Goal: Task Accomplishment & Management: Manage account settings

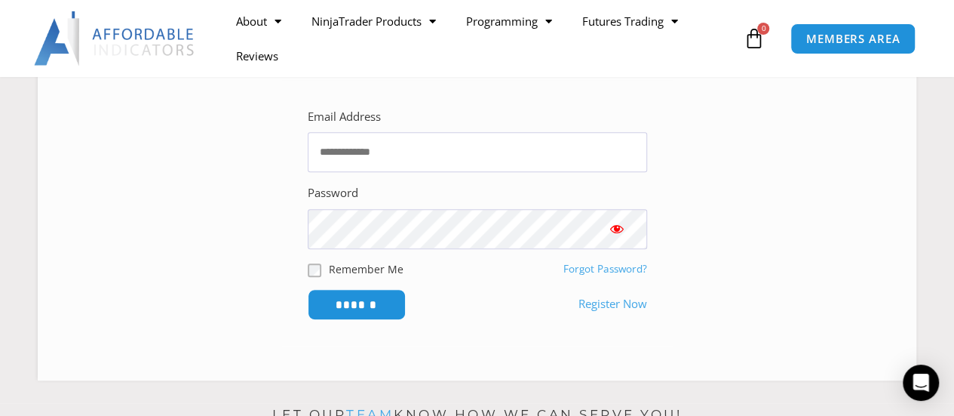
scroll to position [302, 0]
type input "**********"
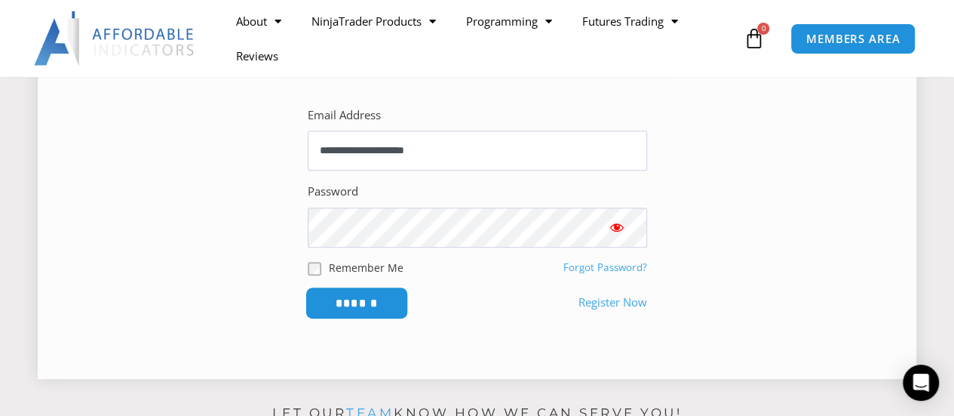
click at [362, 309] on input "******" at bounding box center [356, 303] width 103 height 32
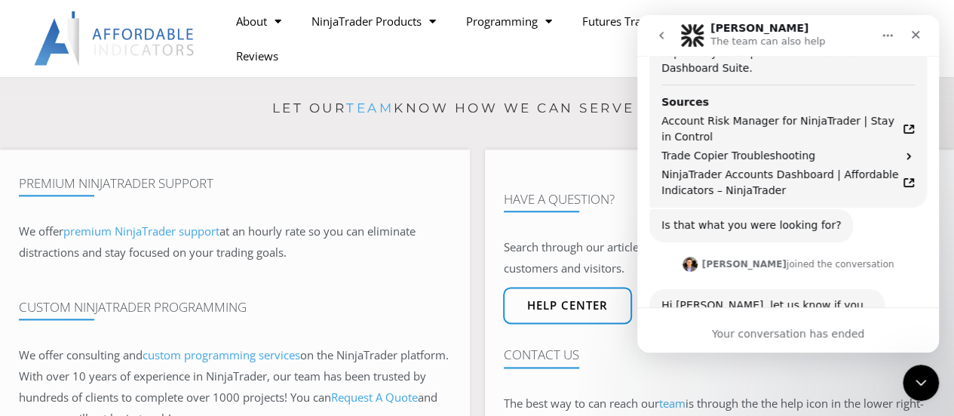
scroll to position [984, 0]
click at [920, 38] on icon "Close" at bounding box center [916, 35] width 12 height 12
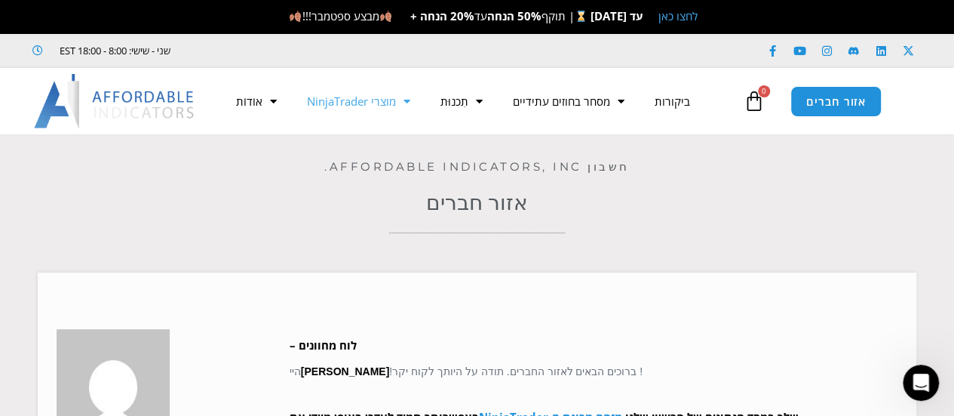
scroll to position [898, 0]
click at [836, 100] on font "אזור חברים" at bounding box center [836, 100] width 66 height 17
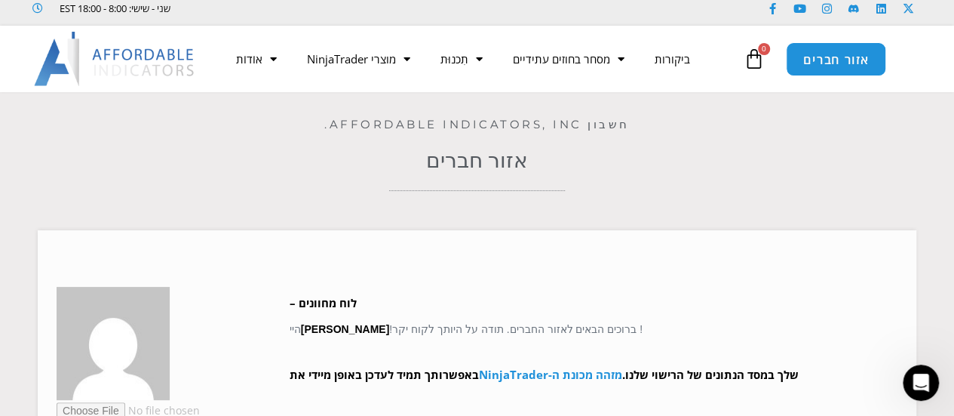
scroll to position [151, 0]
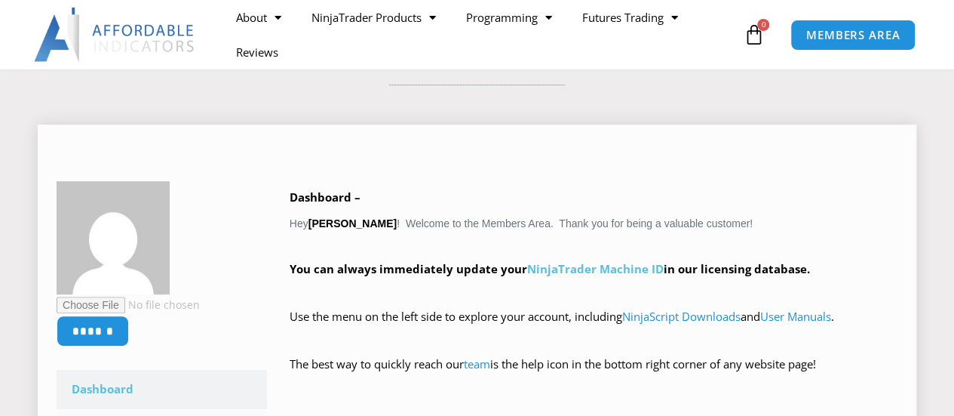
click at [583, 266] on link "NinjaTrader Machine ID" at bounding box center [595, 268] width 137 height 15
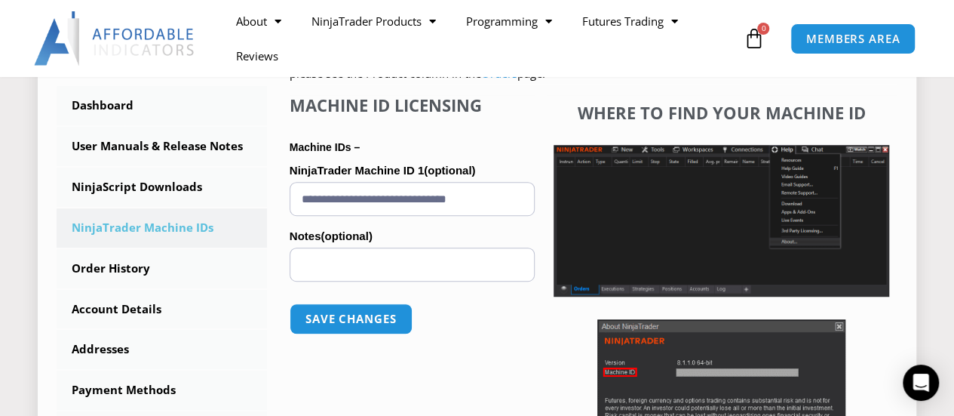
scroll to position [453, 0]
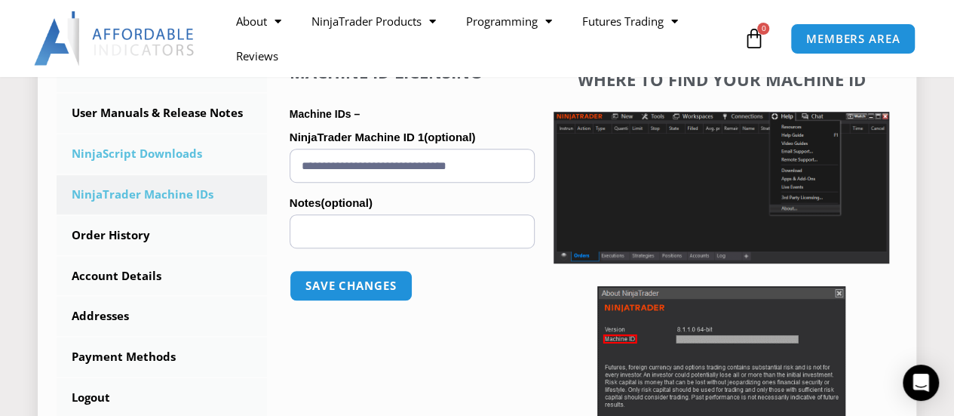
drag, startPoint x: 527, startPoint y: 159, endPoint x: 253, endPoint y: 170, distance: 274.8
click at [253, 170] on div "****** Dashboard Subscriptions User Manuals & Release Notes NinjaScript Downloa…" at bounding box center [477, 171] width 841 height 614
paste input "text"
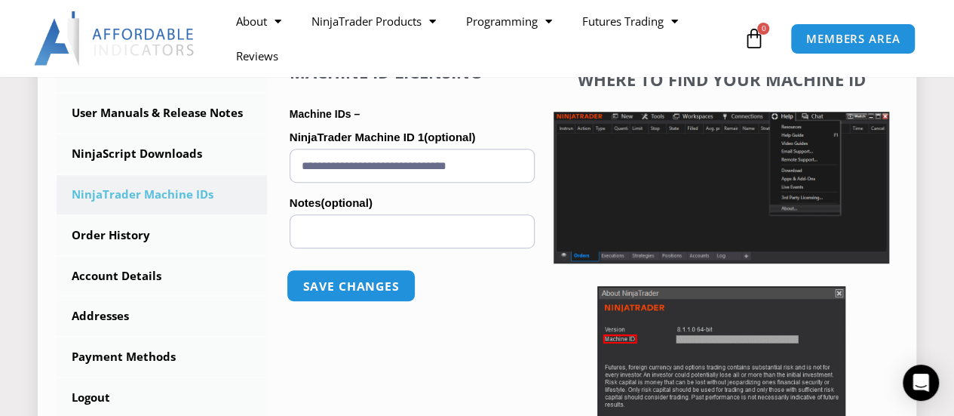
type input "**********"
click at [342, 281] on button "Save changes" at bounding box center [351, 285] width 129 height 32
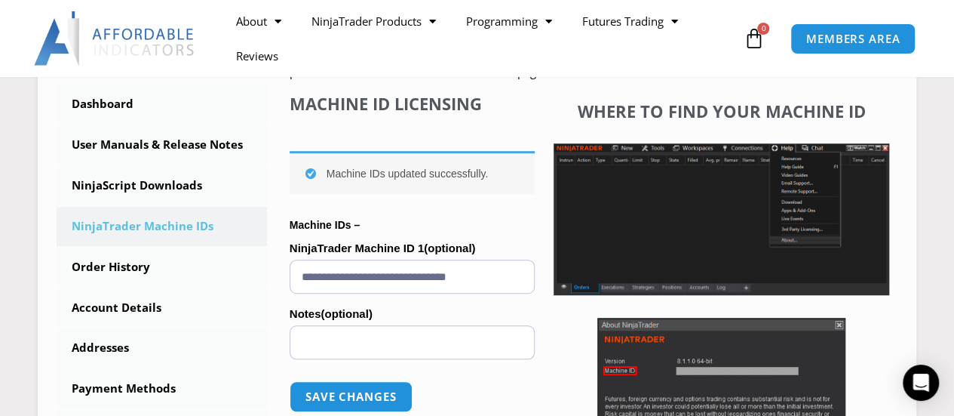
scroll to position [453, 0]
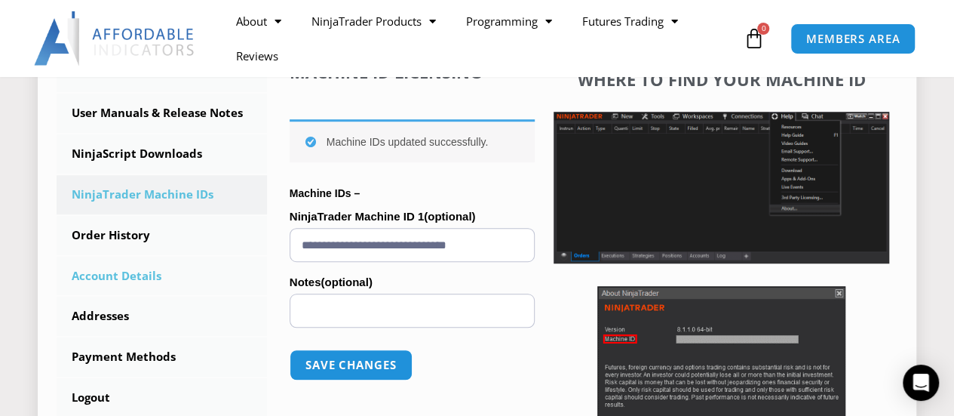
drag, startPoint x: 513, startPoint y: 244, endPoint x: 213, endPoint y: 260, distance: 300.7
click at [213, 260] on div "****** Dashboard Subscriptions User Manuals & Release Notes NinjaScript Downloa…" at bounding box center [477, 171] width 841 height 614
click at [344, 362] on button "Save changes" at bounding box center [351, 365] width 129 height 32
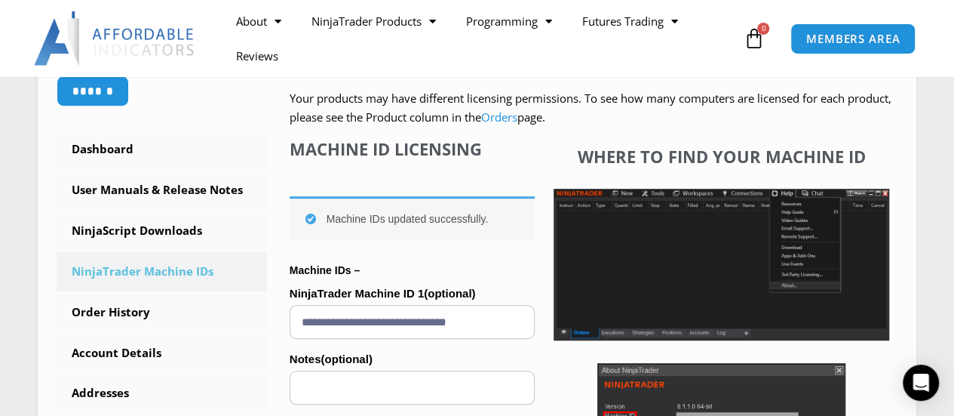
scroll to position [226, 0]
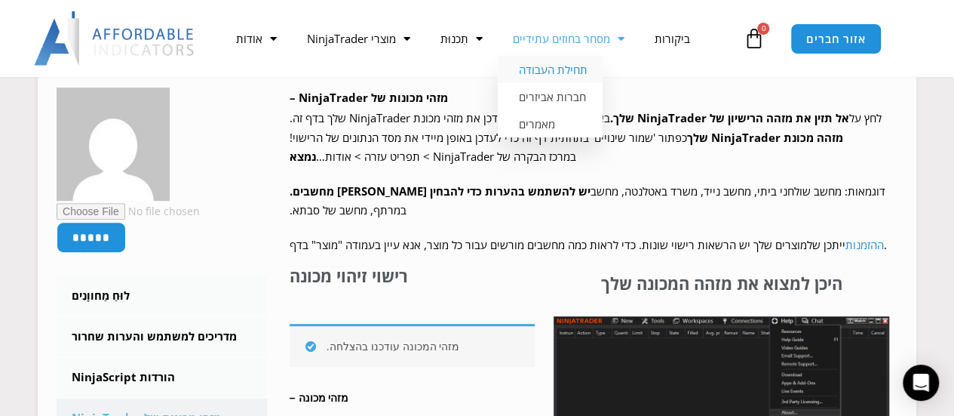
click at [562, 69] on font "תחילת העבודה" at bounding box center [553, 69] width 69 height 15
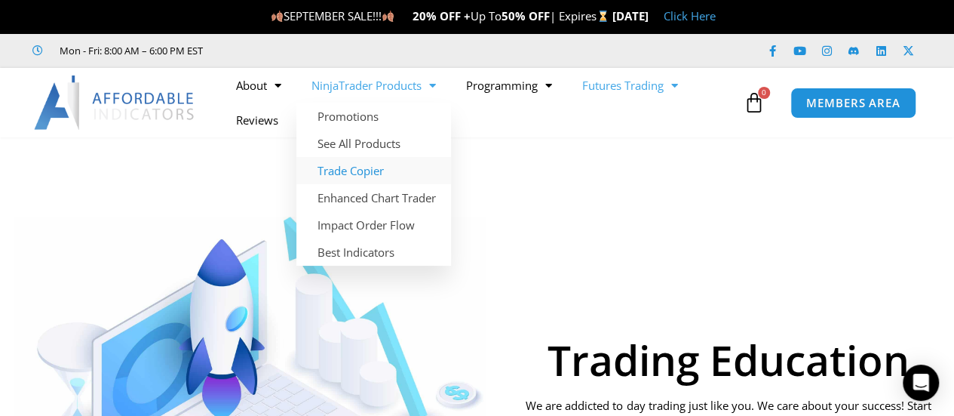
click at [352, 163] on link "Trade Copier" at bounding box center [373, 170] width 155 height 27
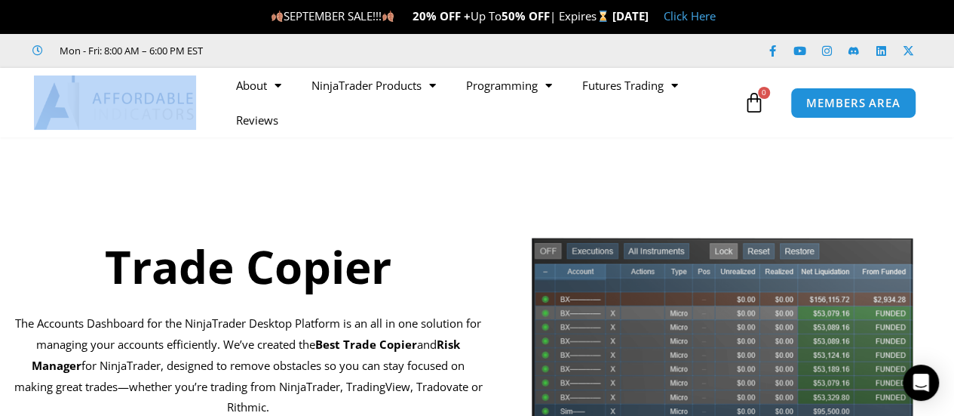
drag, startPoint x: 199, startPoint y: 92, endPoint x: 97, endPoint y: 93, distance: 102.6
click at [97, 93] on div at bounding box center [110, 102] width 221 height 54
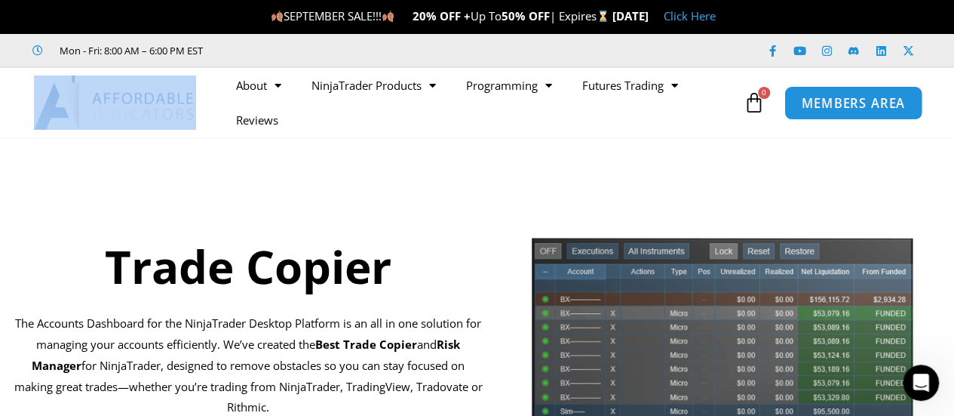
click at [847, 97] on span "MEMBERS AREA" at bounding box center [853, 103] width 103 height 13
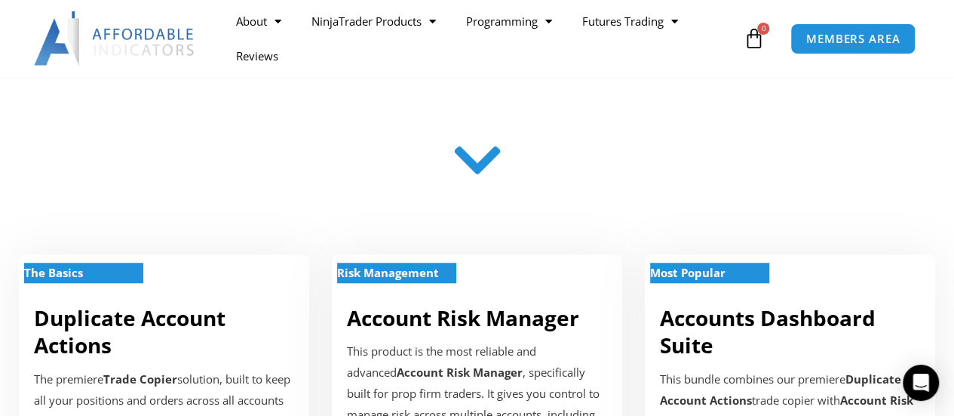
scroll to position [377, 0]
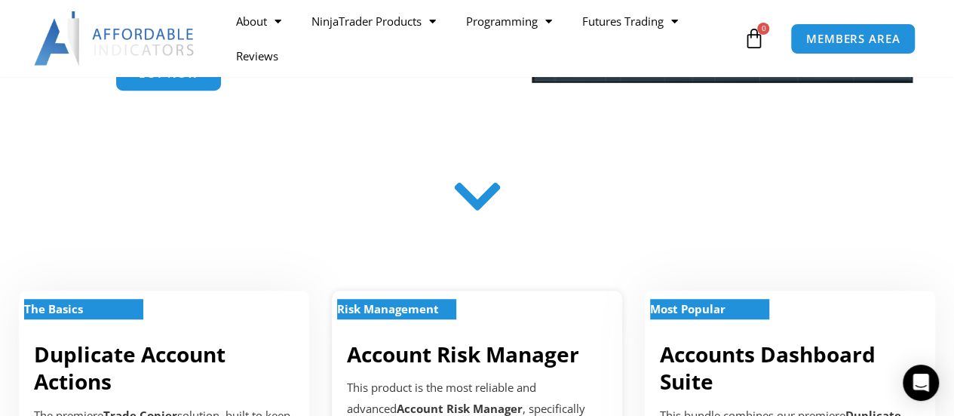
drag, startPoint x: 484, startPoint y: 363, endPoint x: 542, endPoint y: 372, distance: 58.8
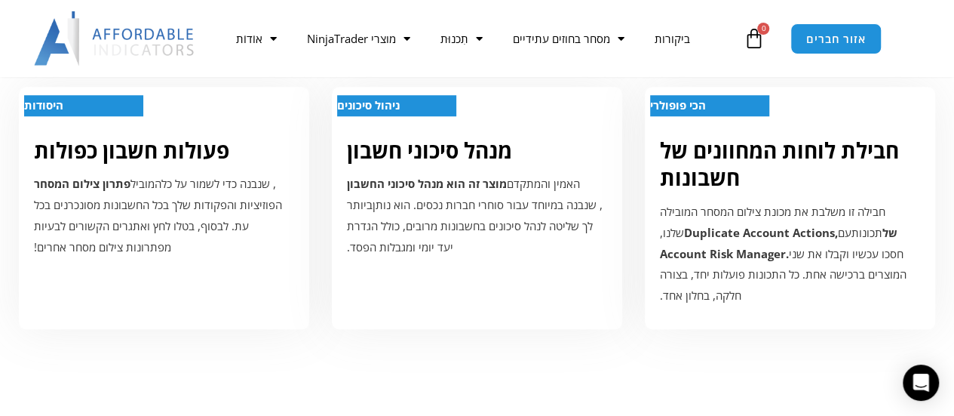
scroll to position [525, 0]
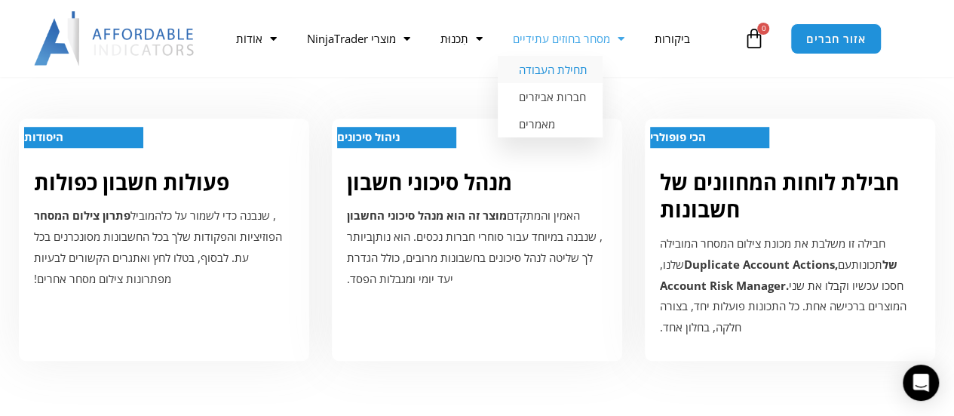
click at [561, 69] on font "תחילת העבודה" at bounding box center [553, 69] width 69 height 15
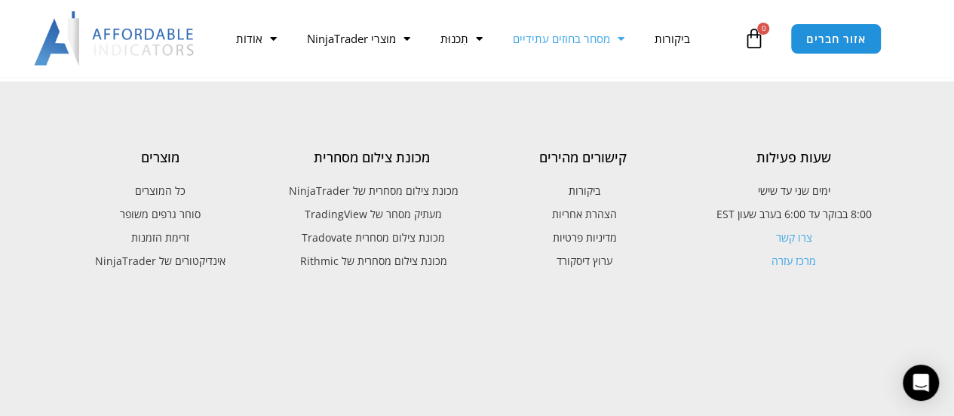
scroll to position [2185, 0]
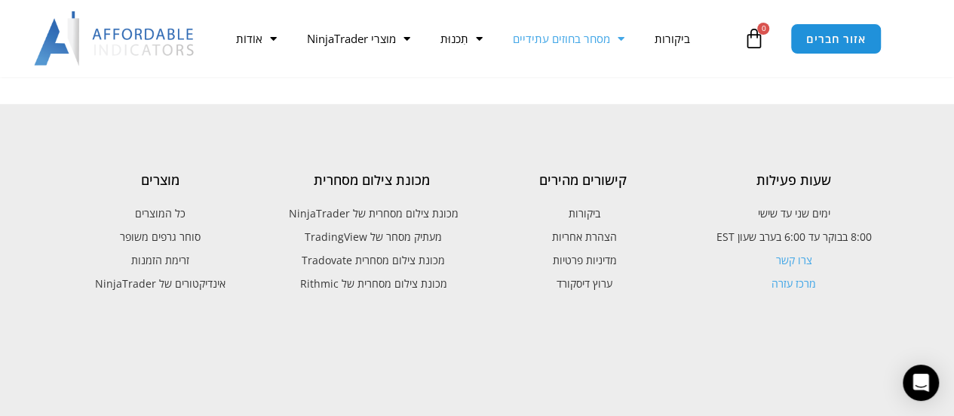
click at [373, 206] on font "מכונת צילום מסחרית של NinjaTrader" at bounding box center [374, 213] width 170 height 14
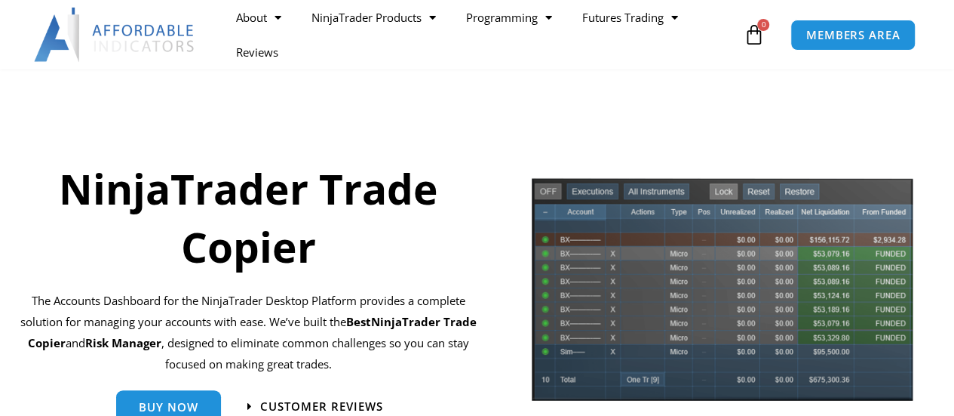
scroll to position [151, 0]
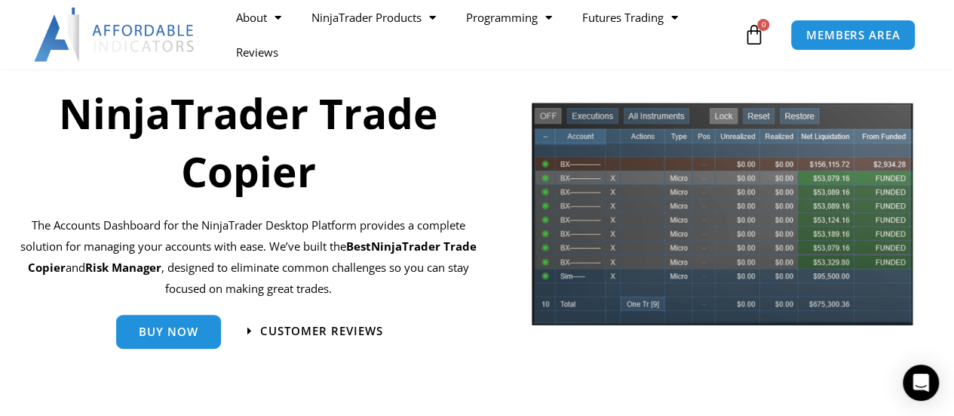
click at [650, 234] on img at bounding box center [721, 218] width 383 height 235
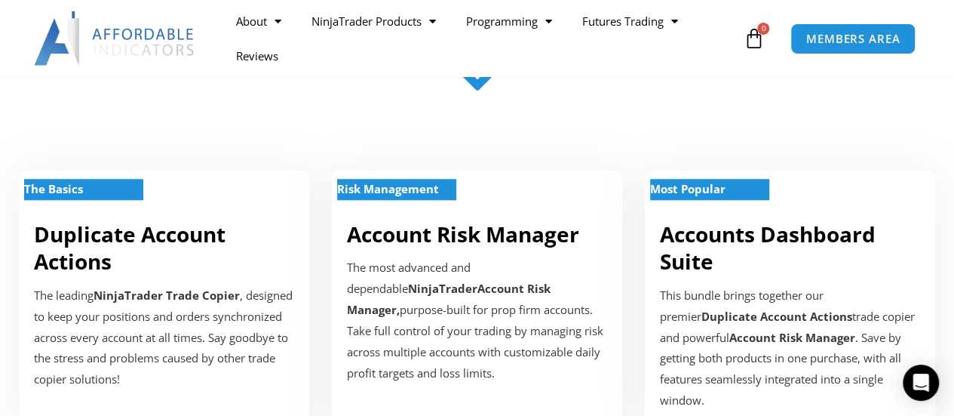
scroll to position [528, 0]
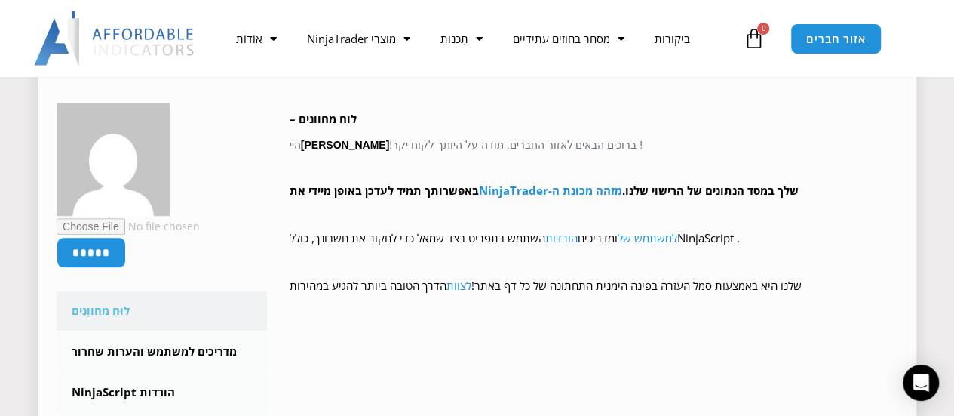
scroll to position [223, 0]
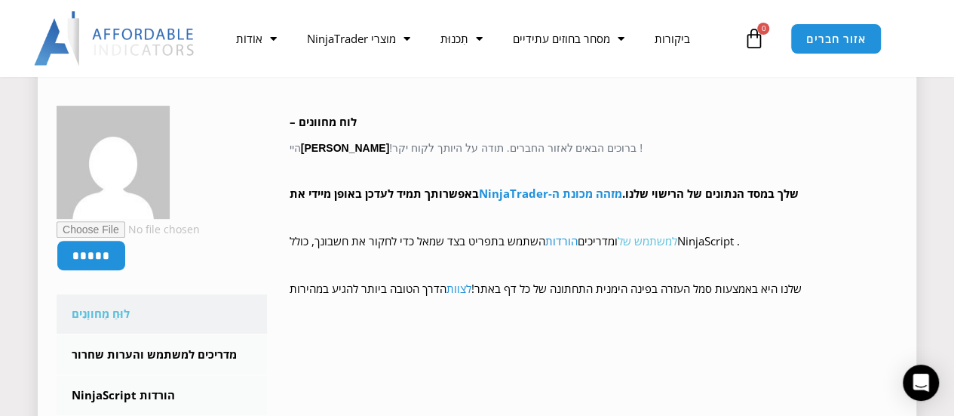
click at [652, 241] on font "למשתמש של" at bounding box center [648, 240] width 60 height 15
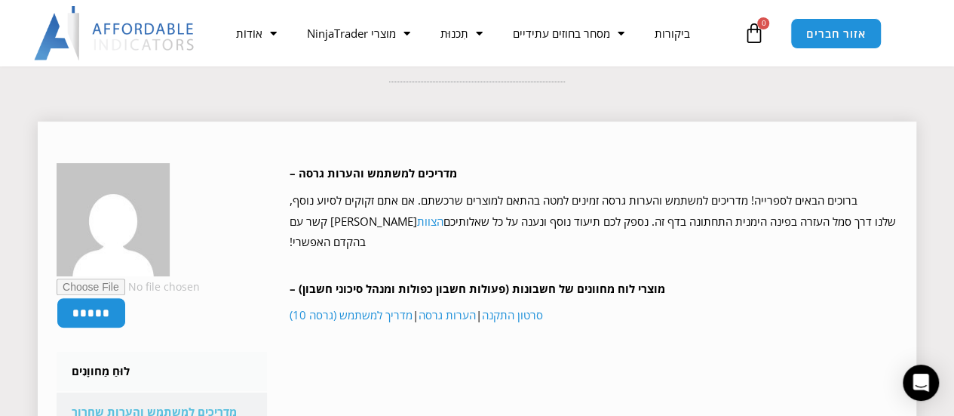
scroll to position [148, 0]
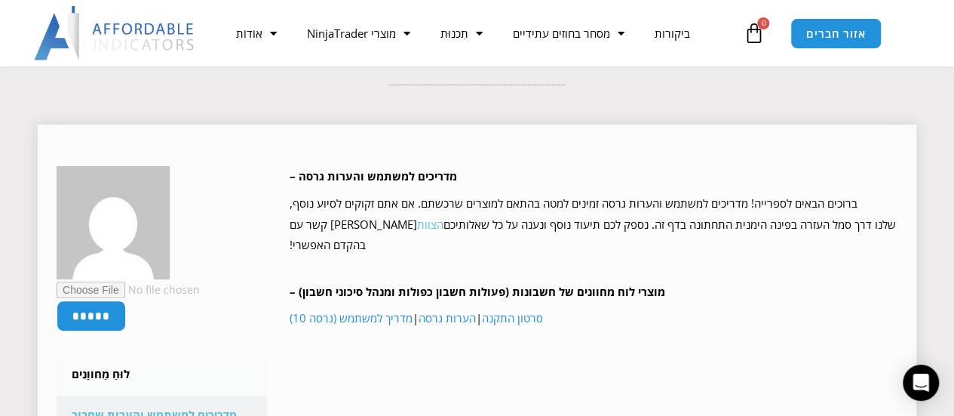
click at [417, 223] on font "הצוות" at bounding box center [430, 224] width 26 height 15
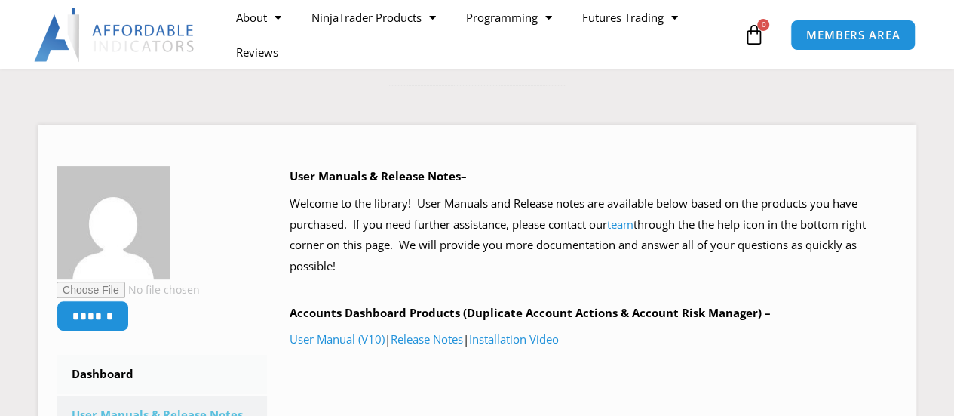
click at [534, 338] on link "Installation Video" at bounding box center [514, 338] width 90 height 15
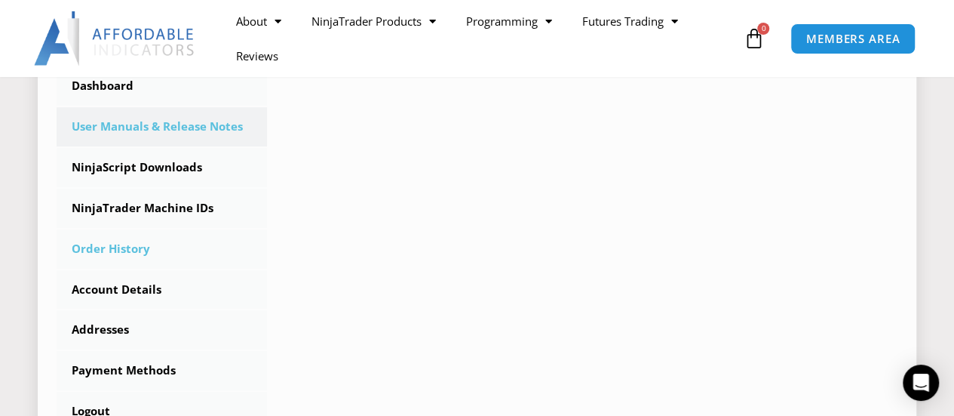
scroll to position [450, 0]
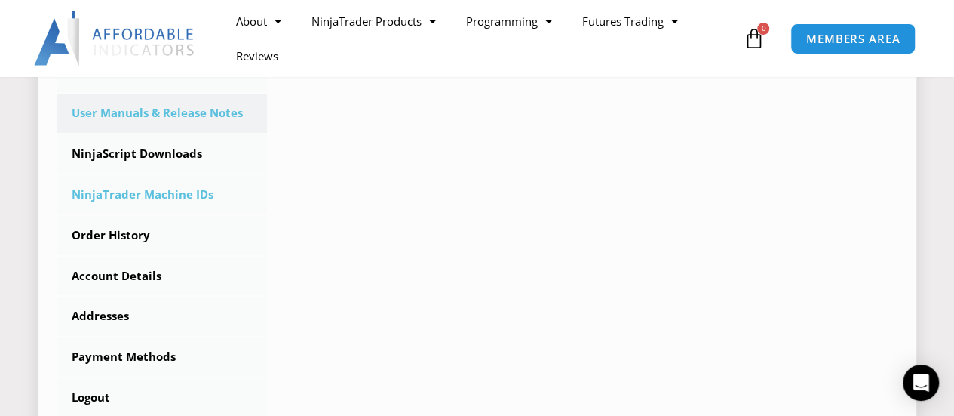
click at [140, 193] on link "NinjaTrader Machine IDs" at bounding box center [162, 194] width 210 height 39
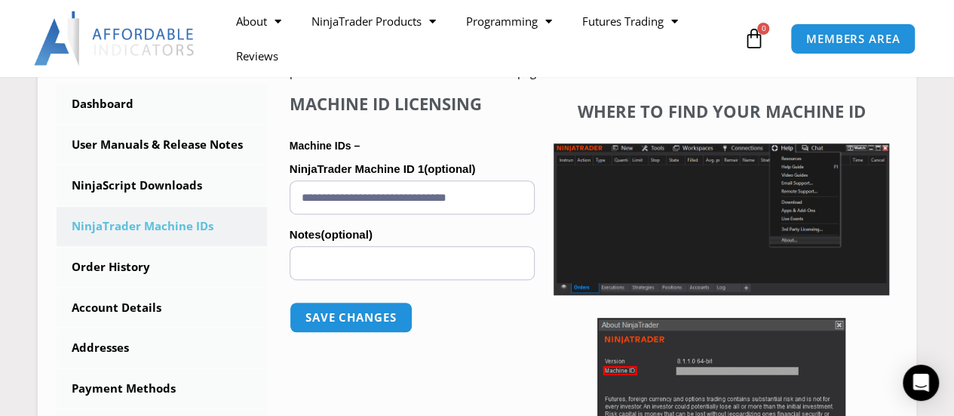
scroll to position [453, 0]
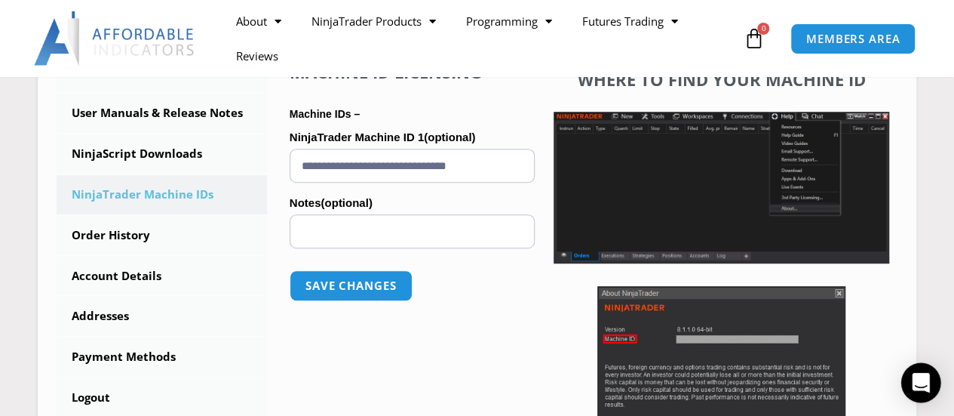
click at [916, 376] on icon "Open Intercom Messenger" at bounding box center [920, 383] width 17 height 20
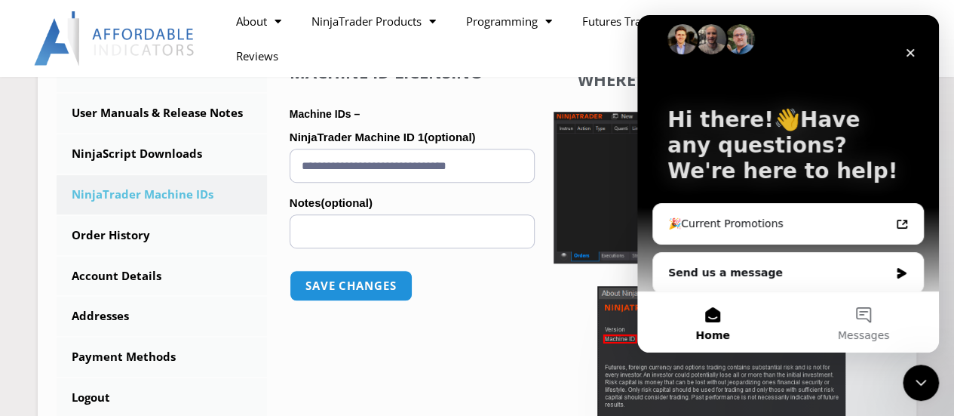
scroll to position [23, 0]
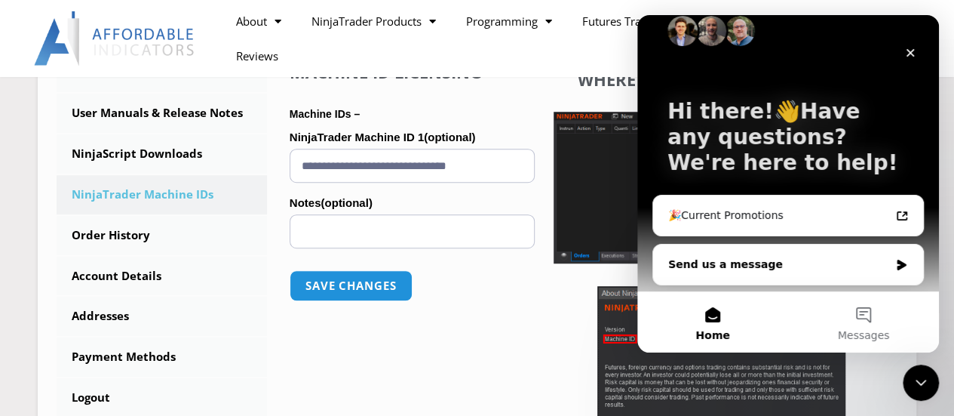
click at [687, 260] on div "Send us a message" at bounding box center [778, 264] width 221 height 16
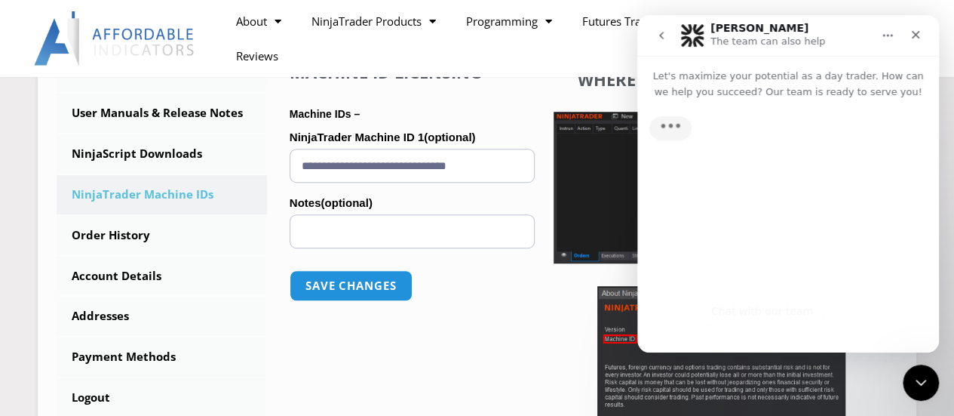
scroll to position [0, 0]
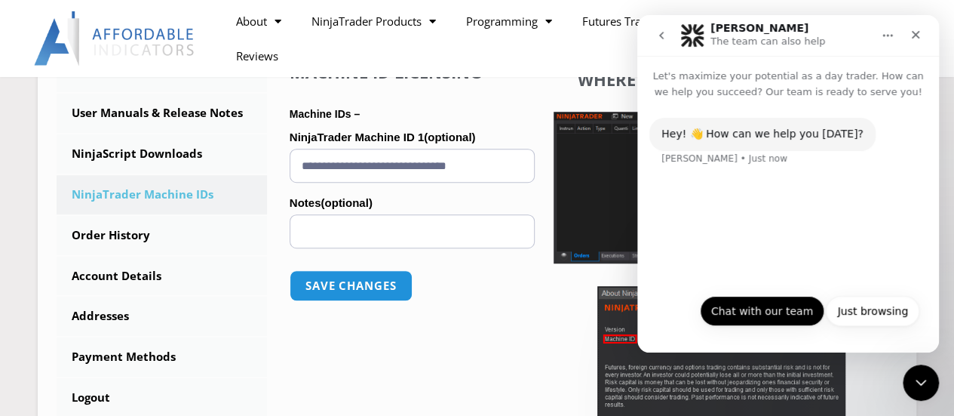
click at [766, 312] on button "Chat with our team" at bounding box center [762, 311] width 124 height 30
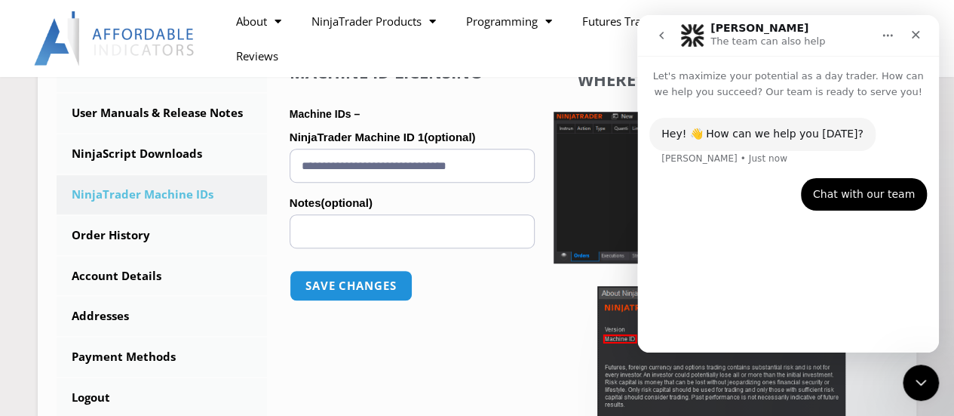
click at [781, 241] on div "Hey! 👋 How can we help you today? Solomon • Just now Chat with our team • Just …" at bounding box center [788, 220] width 302 height 240
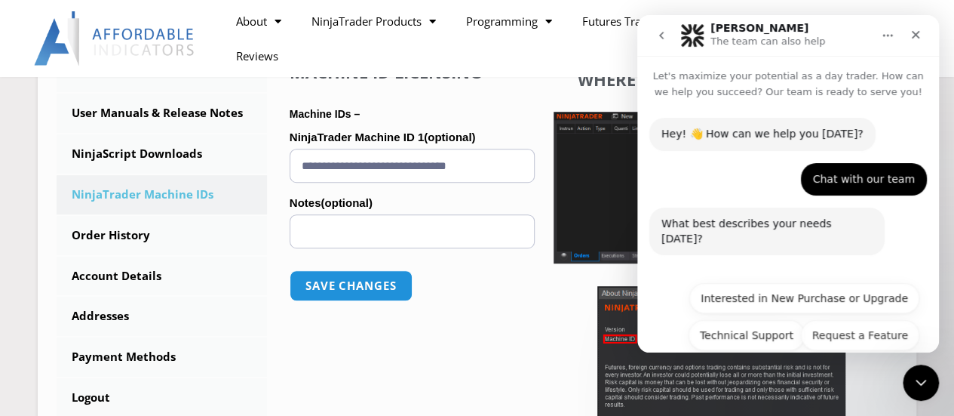
scroll to position [44, 0]
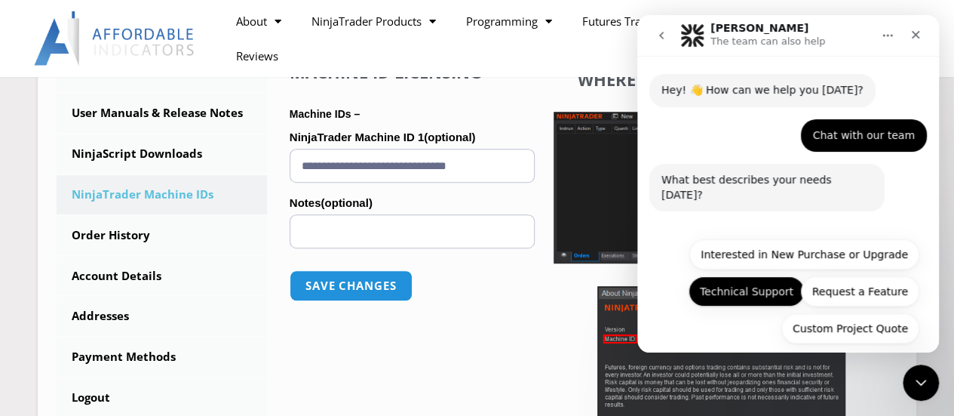
click at [748, 276] on button "Technical Support" at bounding box center [747, 291] width 116 height 30
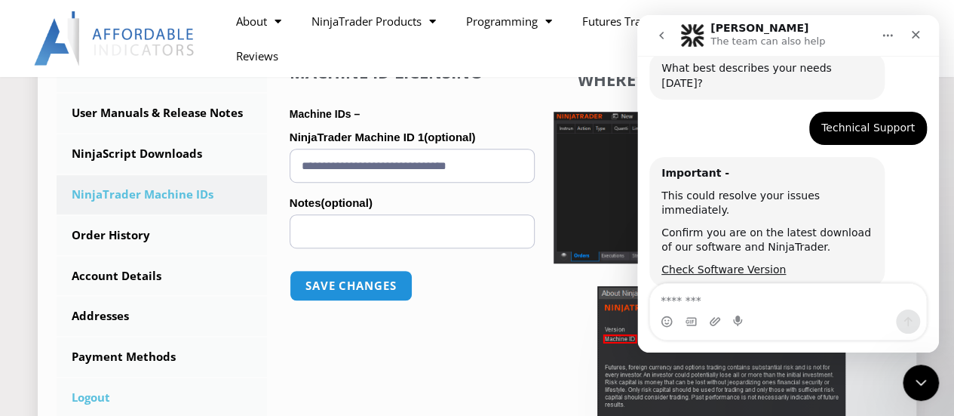
scroll to position [159, 0]
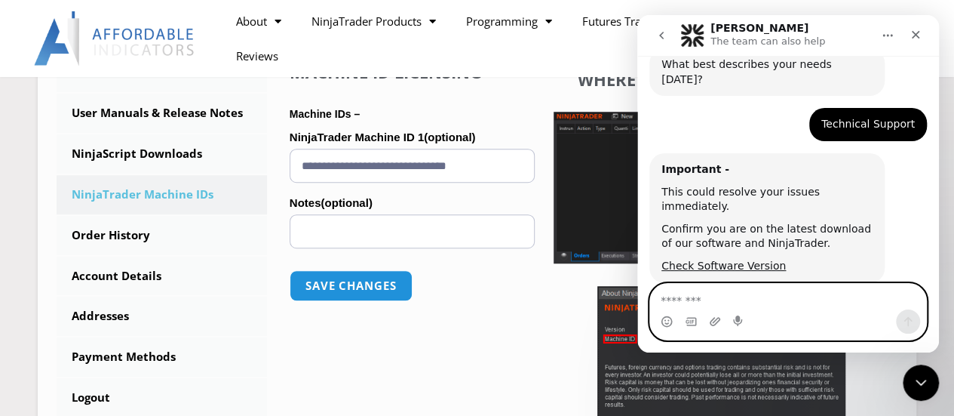
click at [680, 303] on textarea "Message…" at bounding box center [788, 297] width 276 height 26
paste textarea "**********"
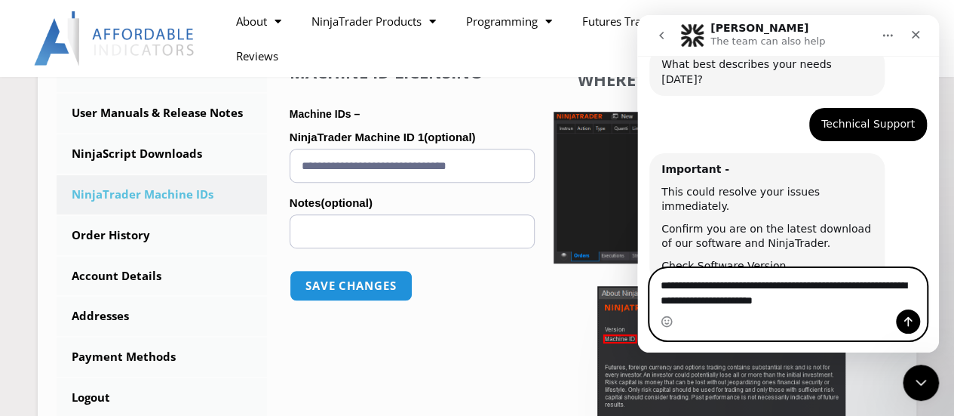
scroll to position [174, 0]
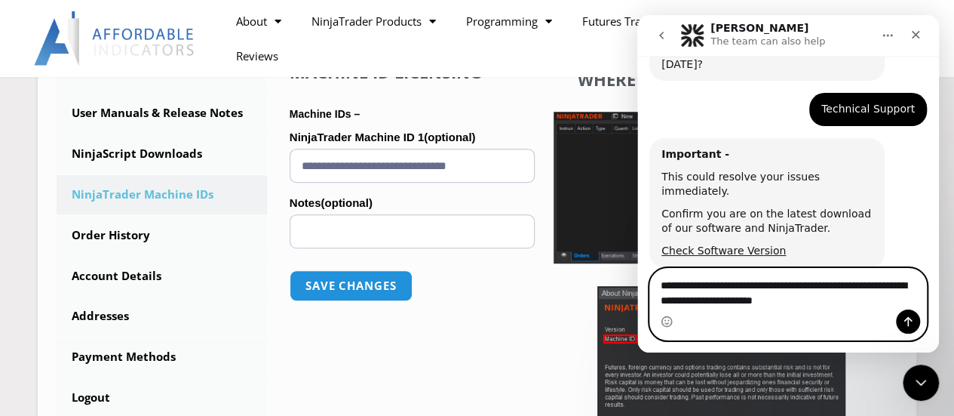
type textarea "**********"
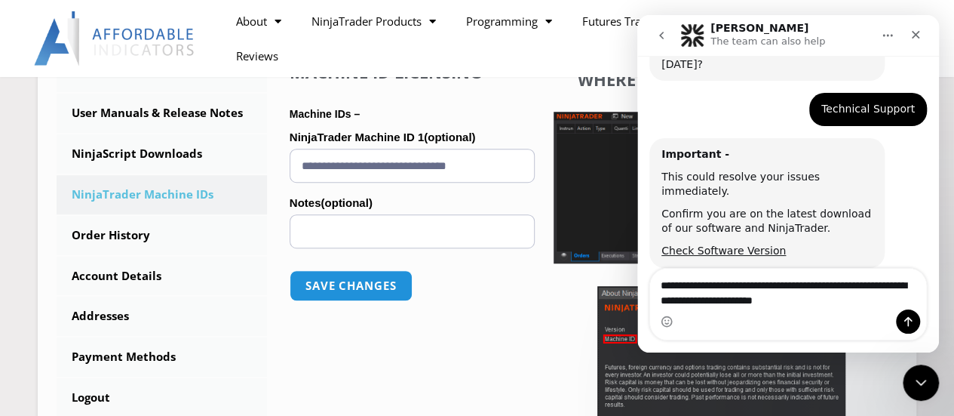
click at [910, 324] on icon "Send a message…" at bounding box center [908, 321] width 12 height 12
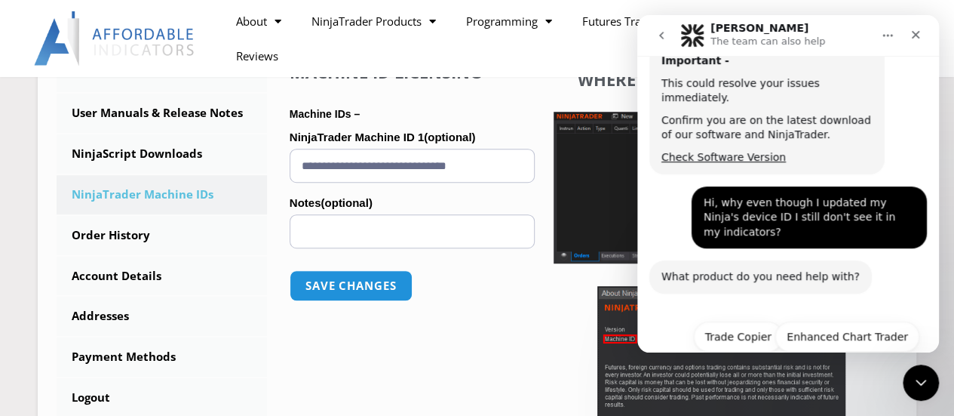
scroll to position [284, 0]
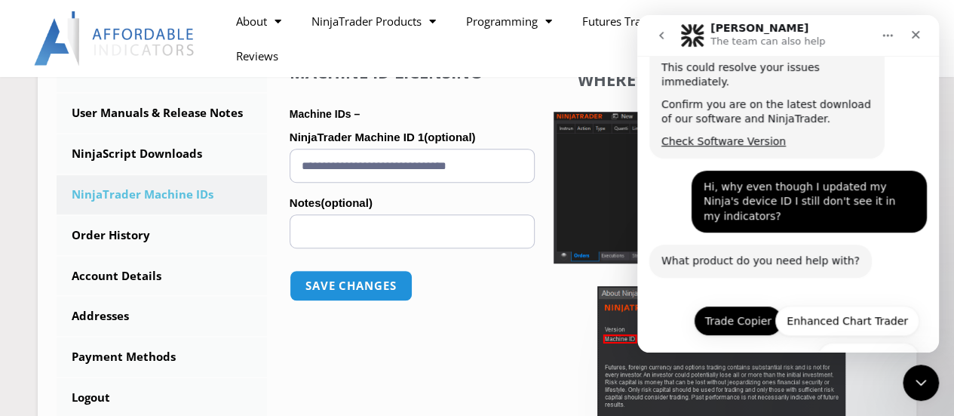
click at [742, 306] on button "Trade Copier" at bounding box center [738, 321] width 89 height 30
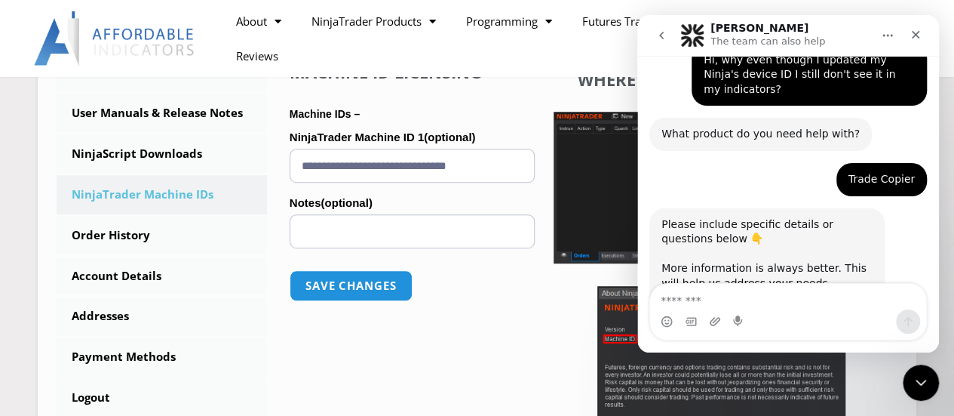
scroll to position [413, 0]
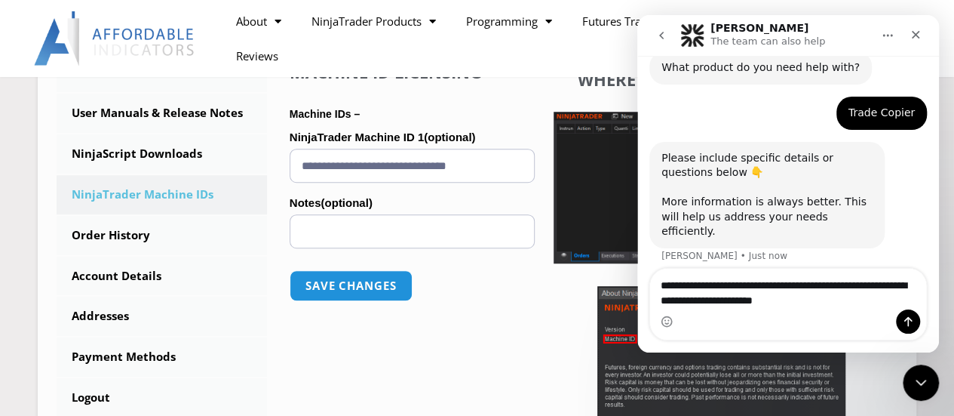
type textarea "**********"
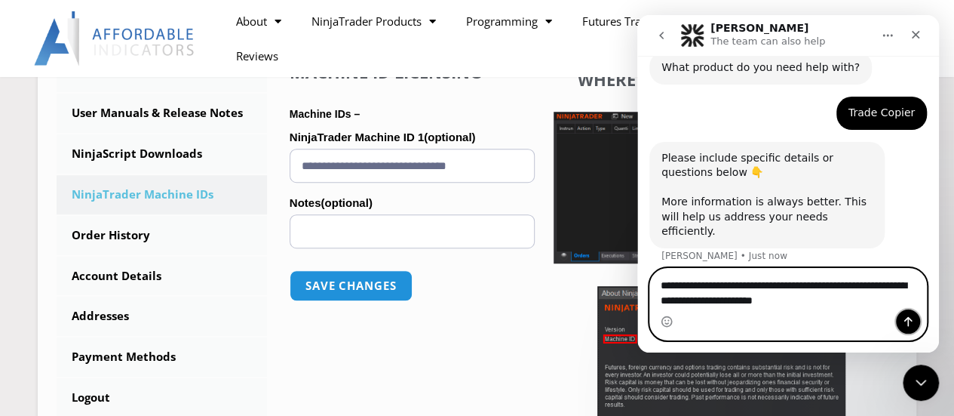
click at [901, 322] on button "Send a message…" at bounding box center [908, 321] width 24 height 24
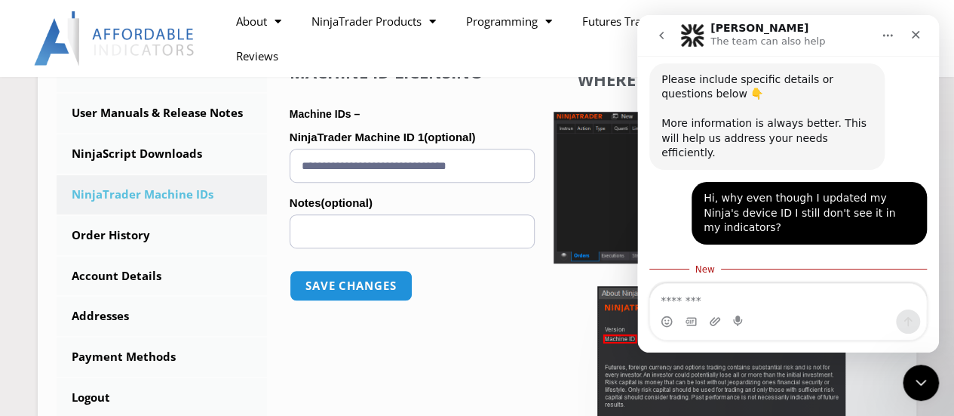
scroll to position [566, 0]
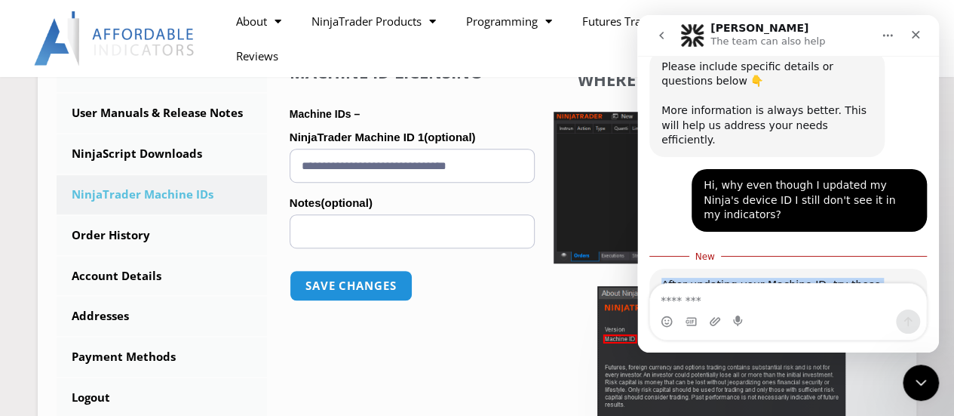
drag, startPoint x: 868, startPoint y: 203, endPoint x: 647, endPoint y: 213, distance: 220.5
click at [647, 213] on div "Hey! 👋 How can we help you today? Solomon • 2m ago Chat with our team Ayelet • …" at bounding box center [788, 110] width 302 height 1156
copy div "After updating your Machine ID, try these steps: 1. Enter your email address in…"
click at [923, 34] on div "Close" at bounding box center [915, 34] width 27 height 27
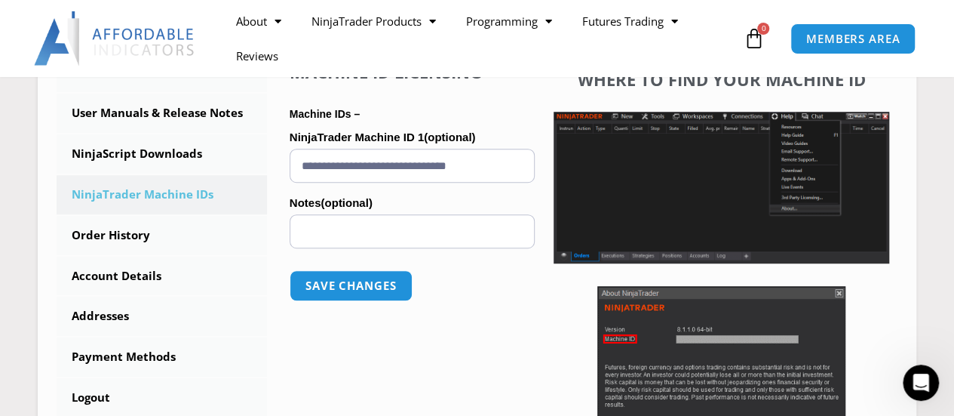
scroll to position [842, 0]
click at [844, 37] on span "MEMBERS AREA" at bounding box center [852, 38] width 103 height 13
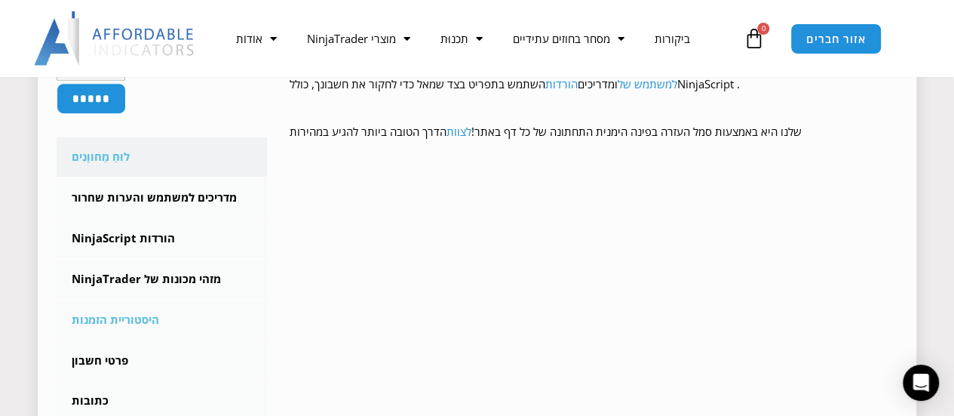
scroll to position [374, 0]
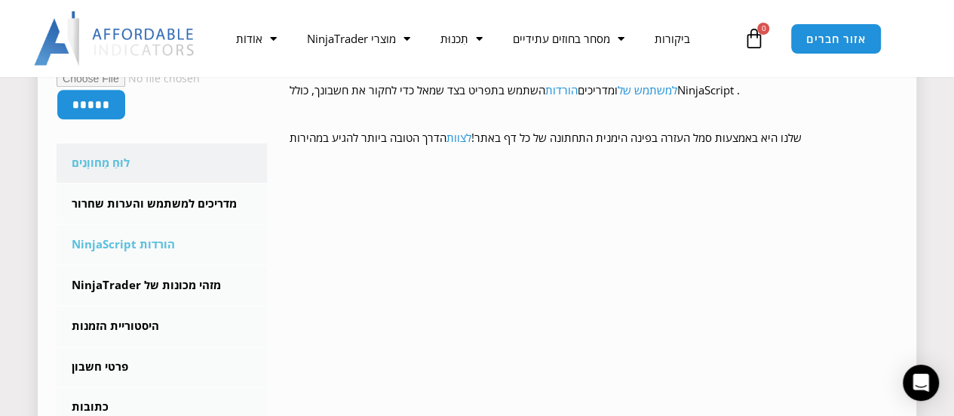
click at [118, 242] on font "הורדות NinjaScript" at bounding box center [123, 243] width 103 height 15
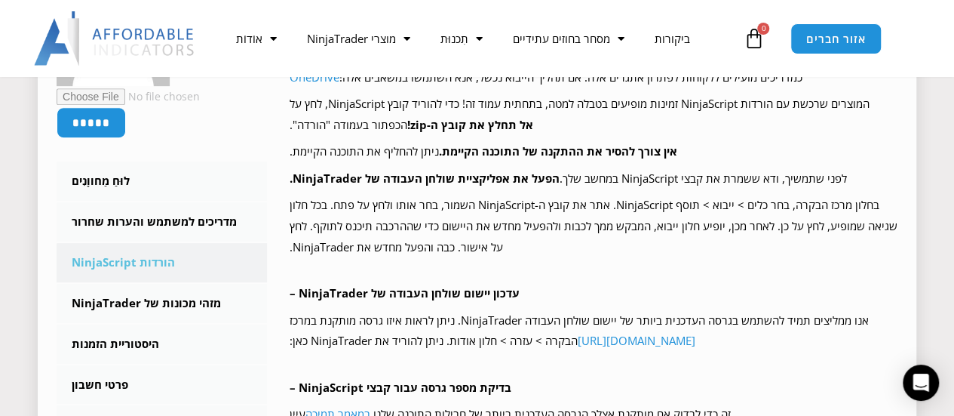
scroll to position [374, 0]
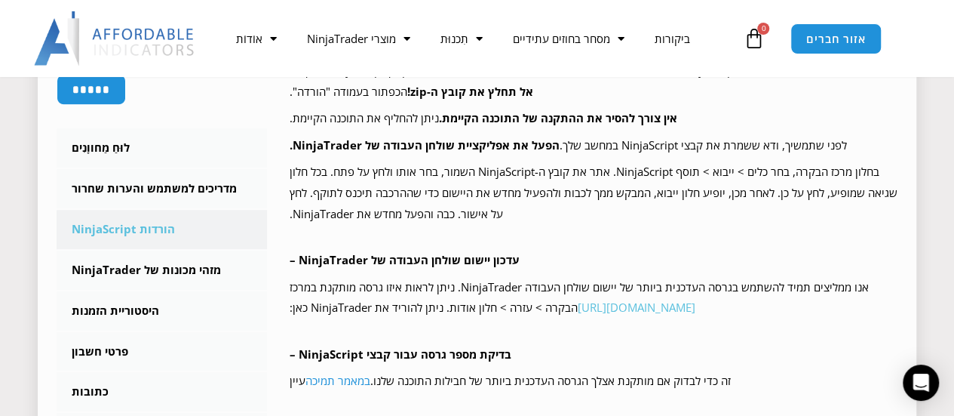
click at [665, 307] on font "[URL][DOMAIN_NAME]" at bounding box center [637, 306] width 118 height 15
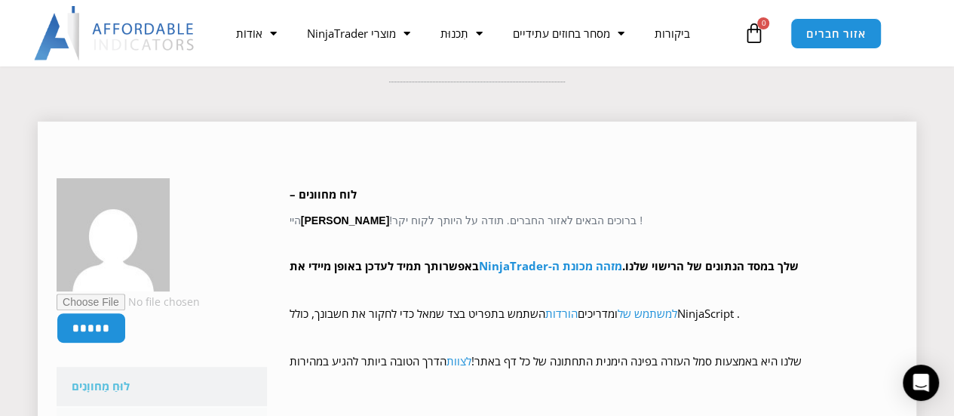
scroll to position [148, 0]
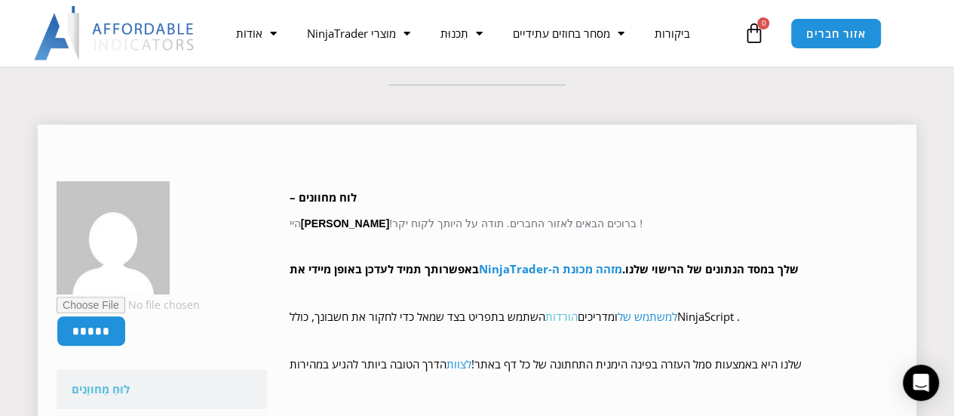
click at [557, 318] on font "הורדות" at bounding box center [561, 316] width 32 height 15
click at [554, 316] on font "הורדות" at bounding box center [561, 316] width 32 height 15
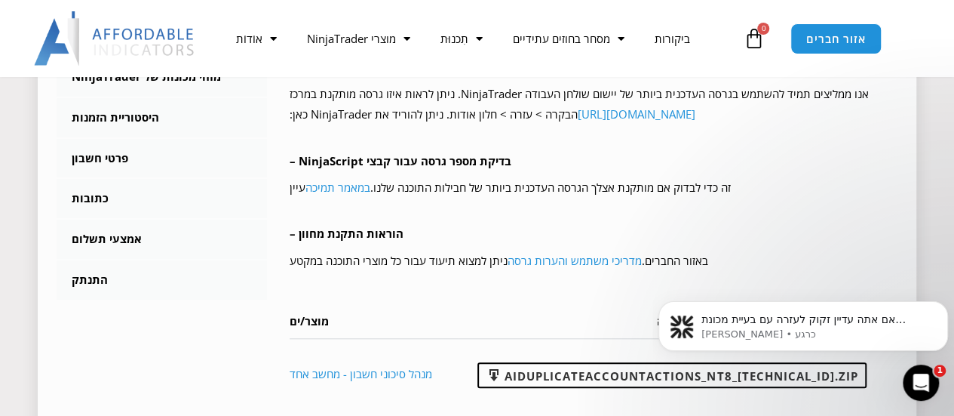
scroll to position [600, 0]
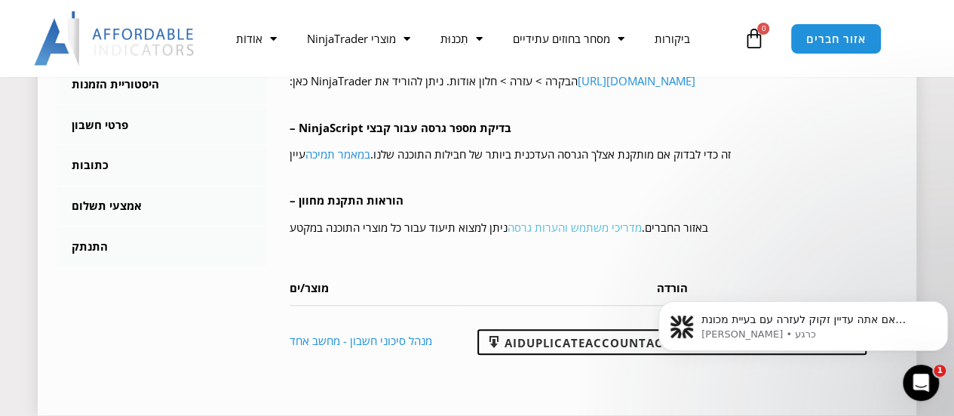
click at [527, 232] on font "מדריכי משתמש והערות גרסה" at bounding box center [575, 227] width 134 height 15
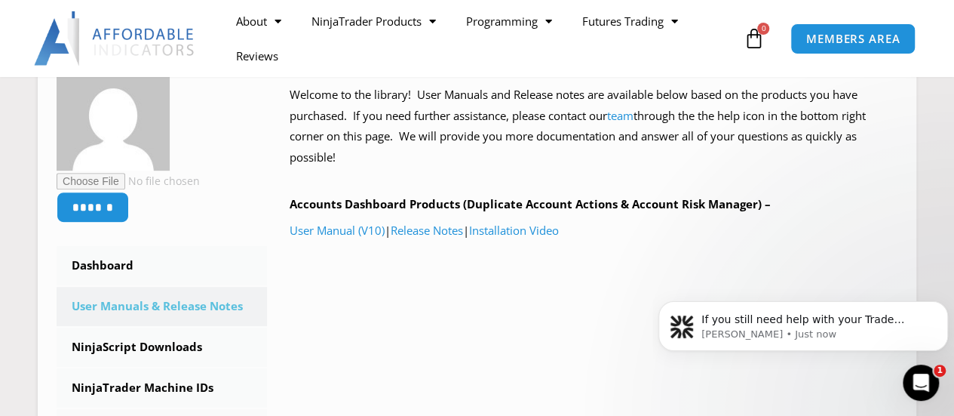
scroll to position [302, 0]
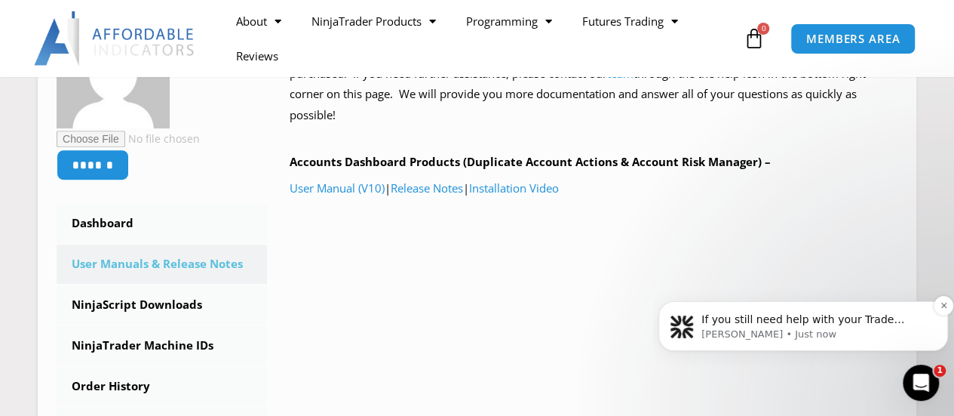
click at [757, 311] on div "If you still need help with your Trade Copier issue, I'm here to assist you fur…" at bounding box center [803, 326] width 267 height 30
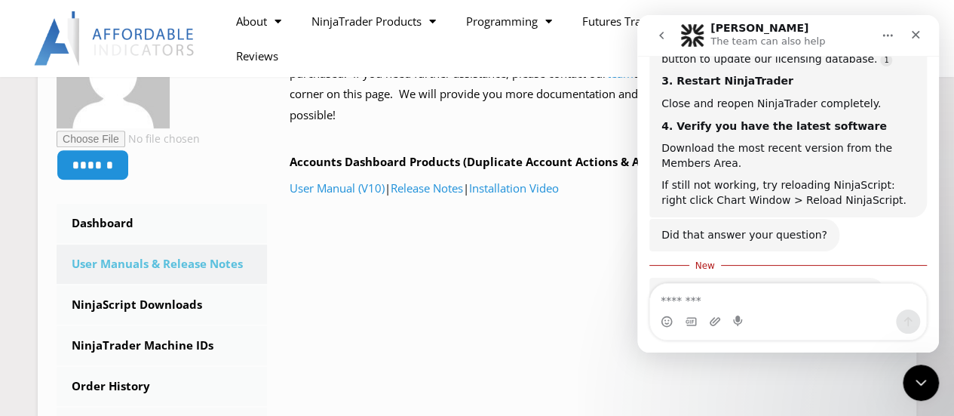
scroll to position [945, 0]
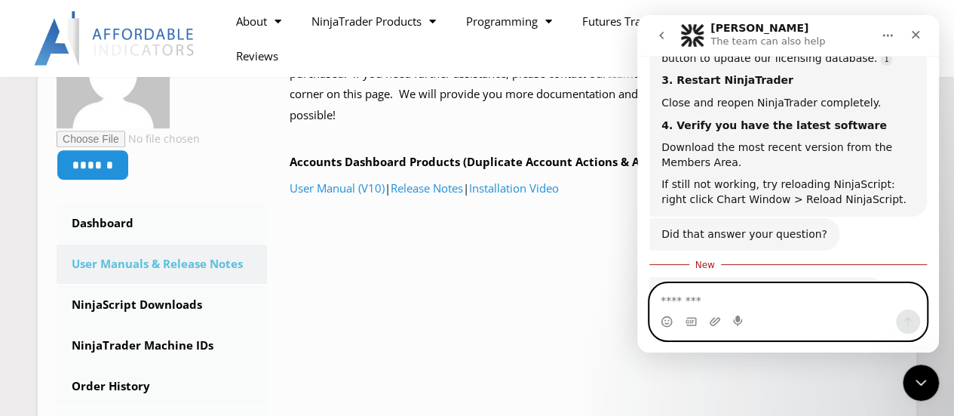
paste textarea "**********"
type textarea "**********"
click at [904, 321] on icon "Send a message…" at bounding box center [908, 322] width 8 height 10
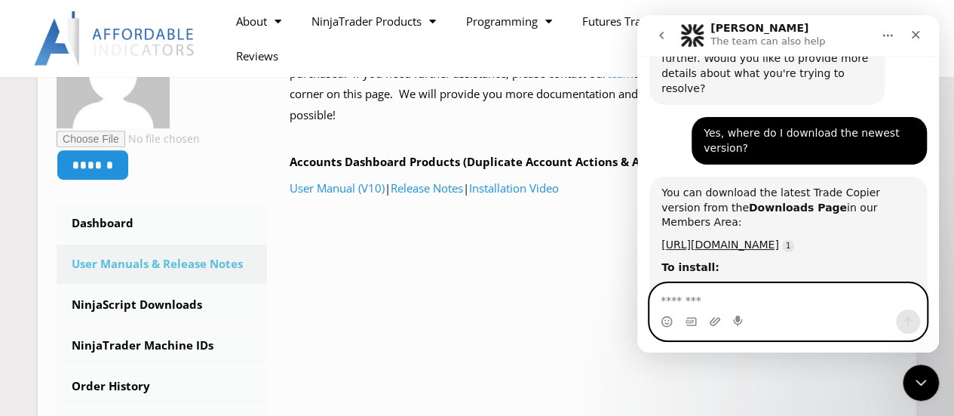
scroll to position [1166, 0]
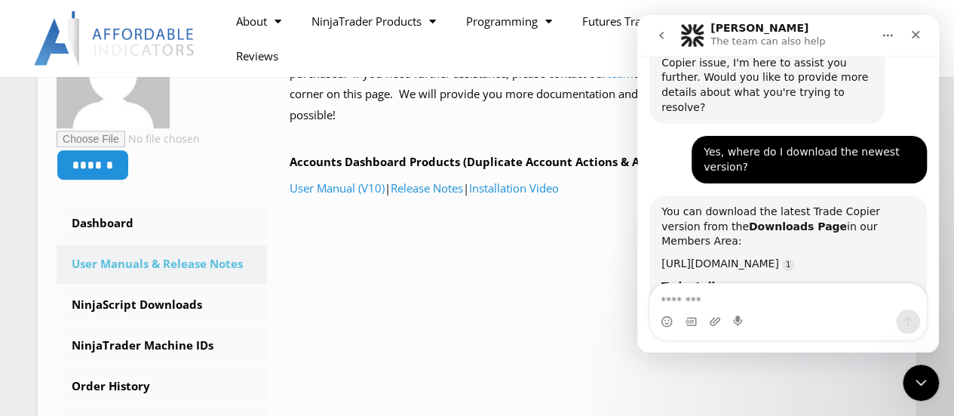
click at [696, 257] on link "https://affordableindicators.com/members-area/downloads/" at bounding box center [721, 263] width 118 height 12
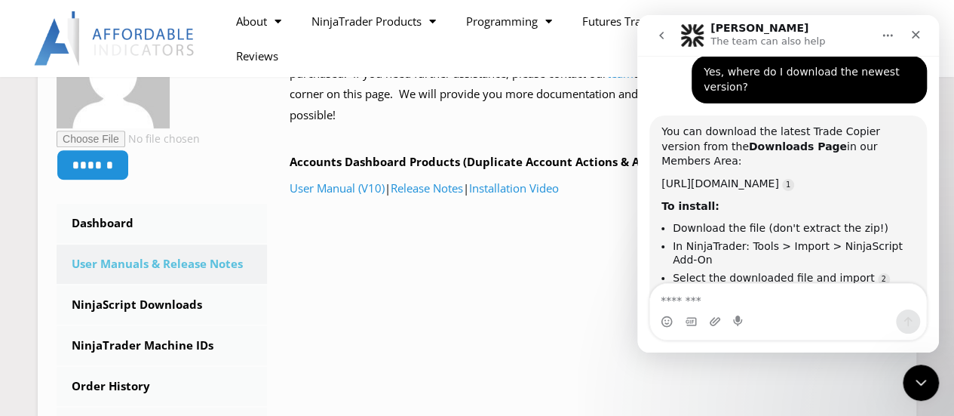
scroll to position [1257, 0]
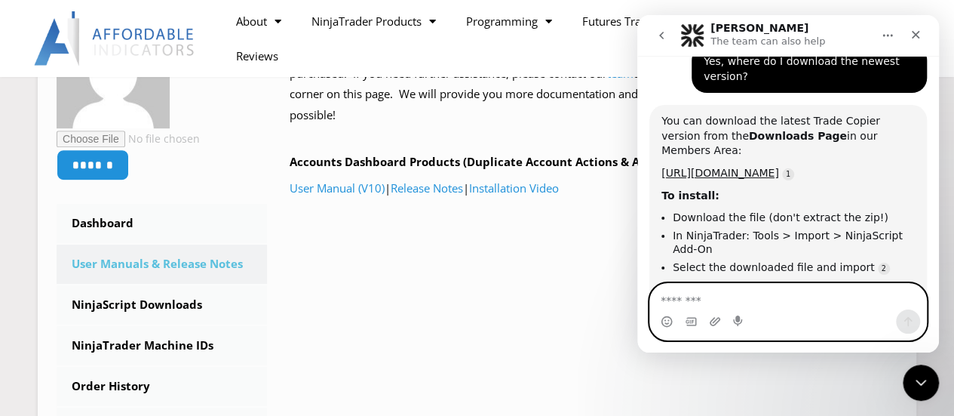
paste textarea "**********"
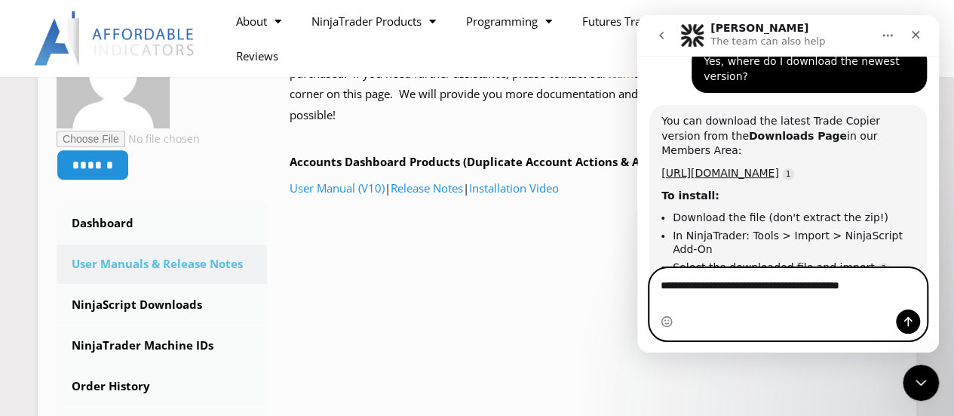
type textarea "**********"
click at [908, 322] on icon "Send a message…" at bounding box center [908, 322] width 8 height 10
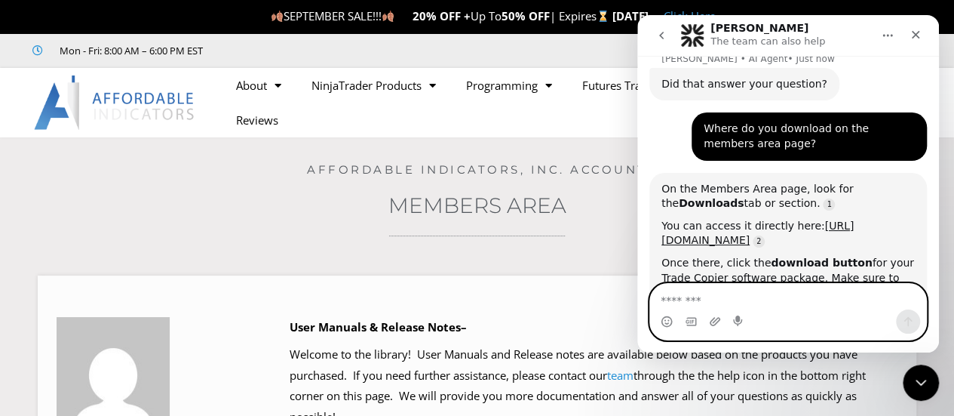
scroll to position [1530, 0]
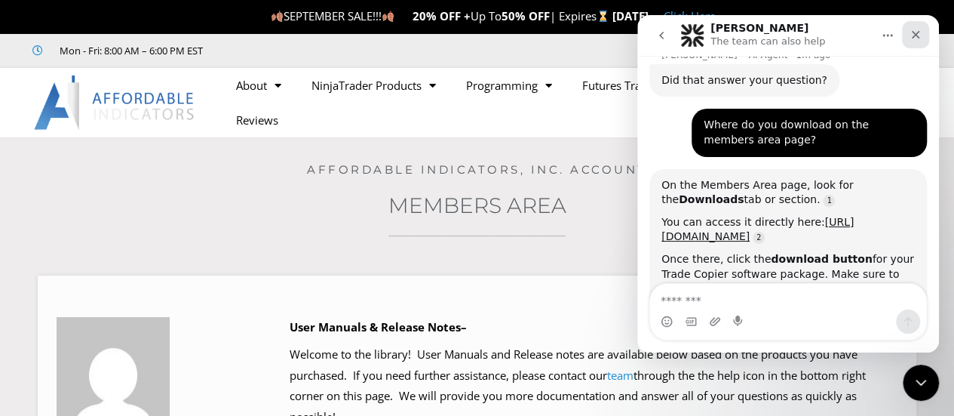
click at [918, 34] on icon "Close" at bounding box center [916, 35] width 12 height 12
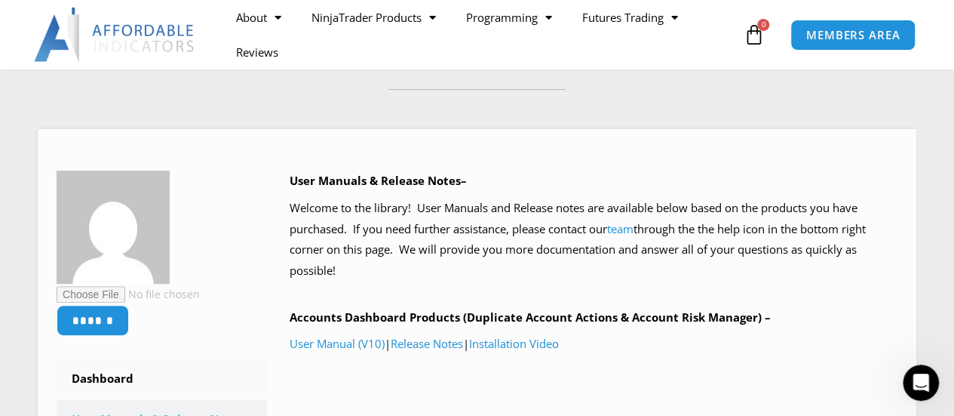
scroll to position [151, 0]
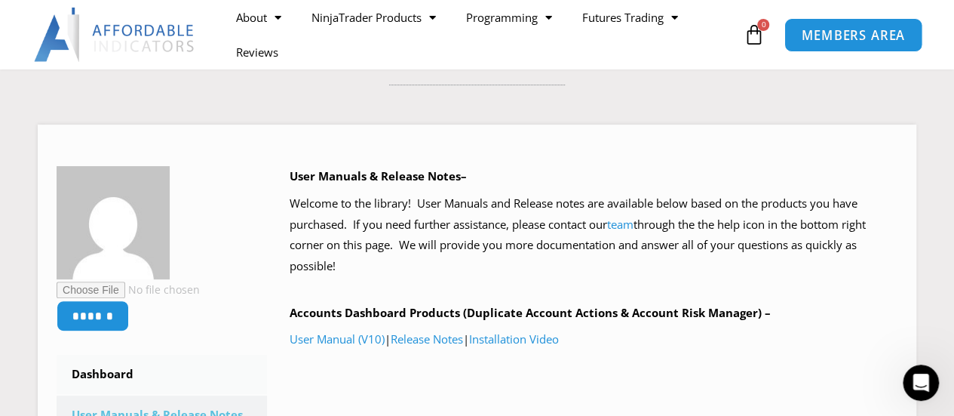
click at [864, 29] on span "MEMBERS AREA" at bounding box center [852, 35] width 103 height 13
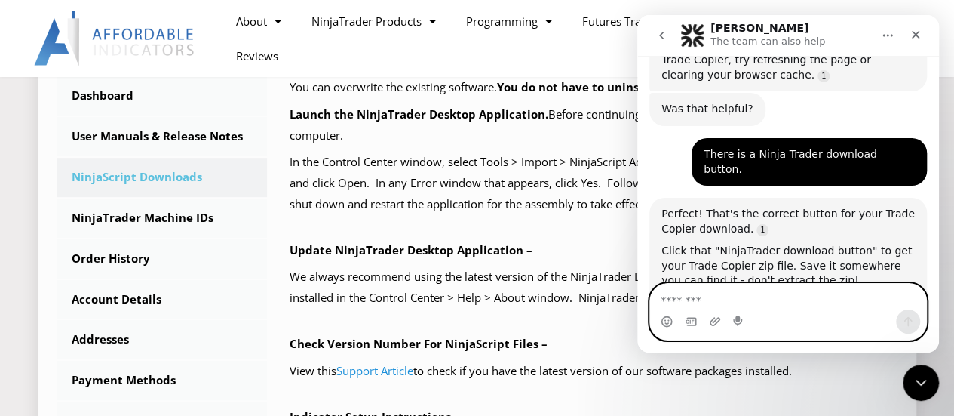
scroll to position [453, 0]
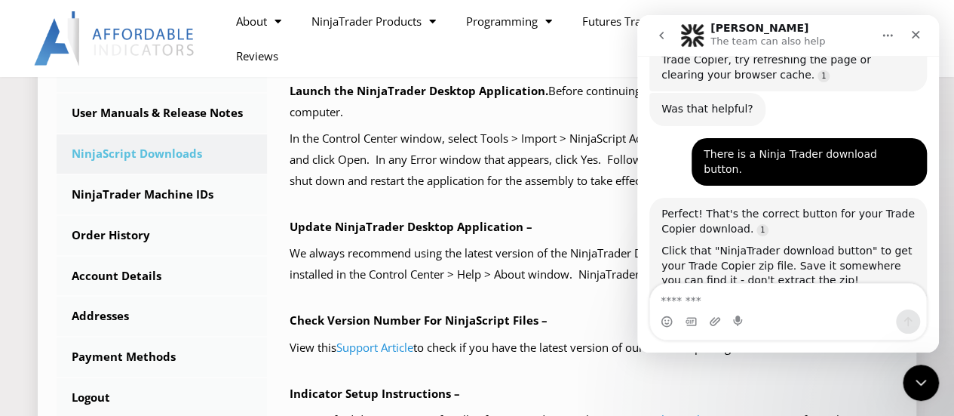
click at [774, 281] on link "[URL][DOMAIN_NAME]" at bounding box center [833, 273] width 118 height 15
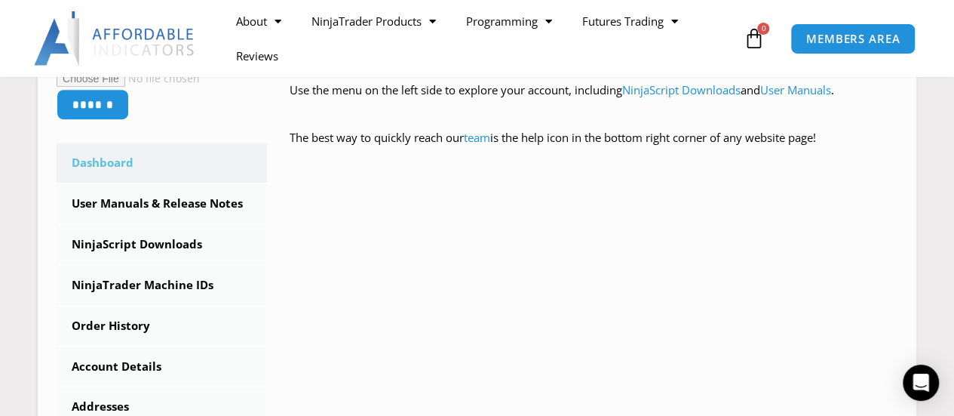
scroll to position [453, 0]
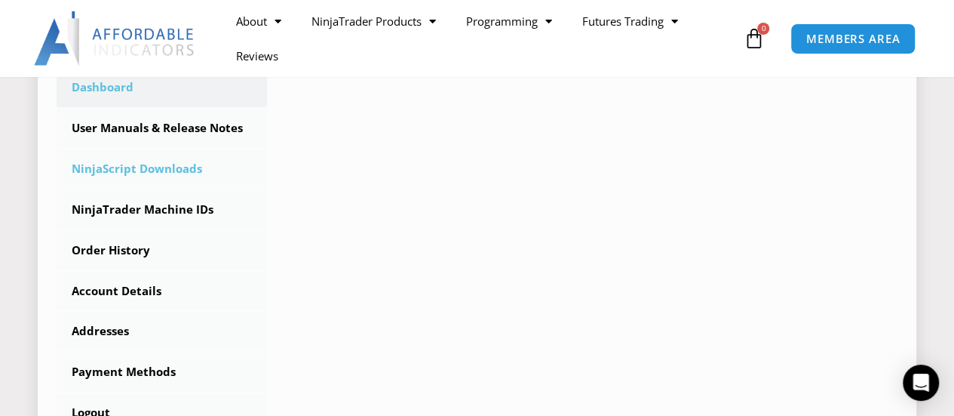
click at [147, 164] on link "NinjaScript Downloads" at bounding box center [162, 168] width 210 height 39
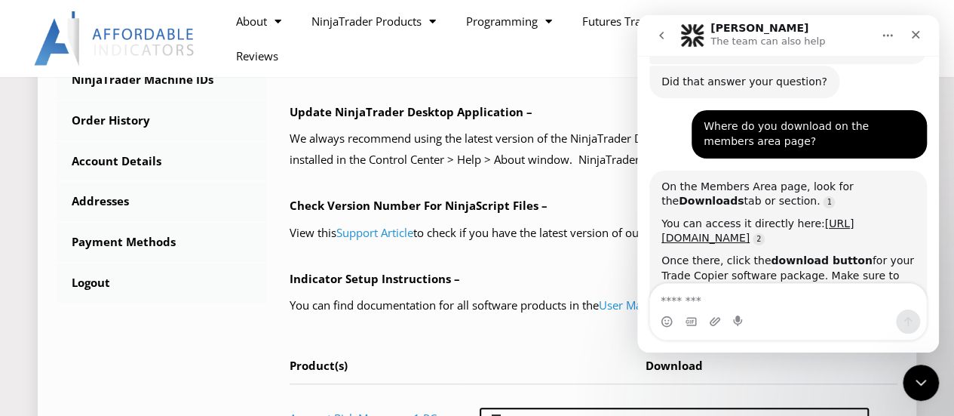
scroll to position [603, 0]
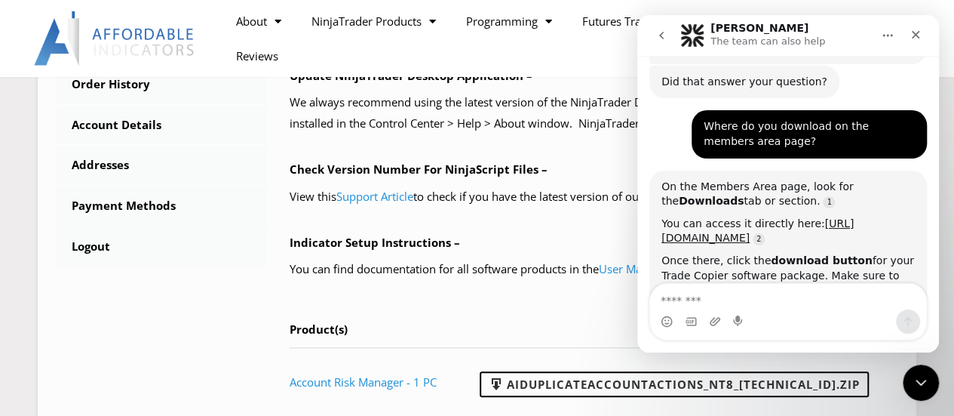
click at [683, 304] on textarea "Message…" at bounding box center [788, 297] width 276 height 26
type textarea "*"
type textarea "**"
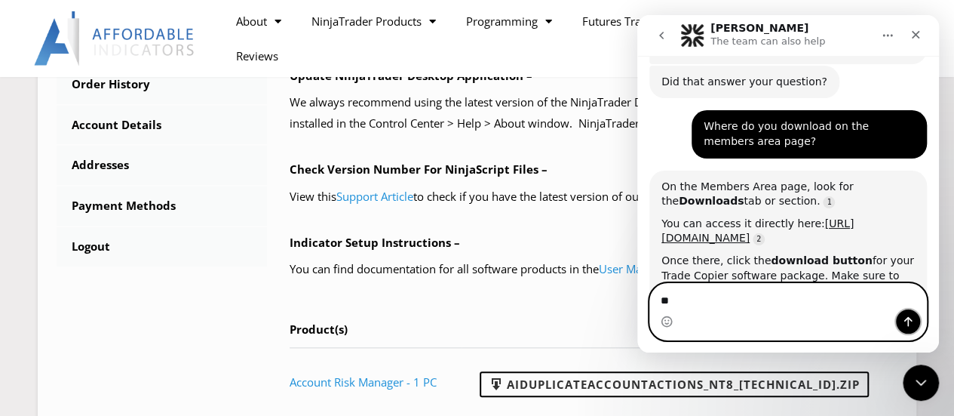
click at [907, 318] on icon "Send a message…" at bounding box center [908, 322] width 8 height 10
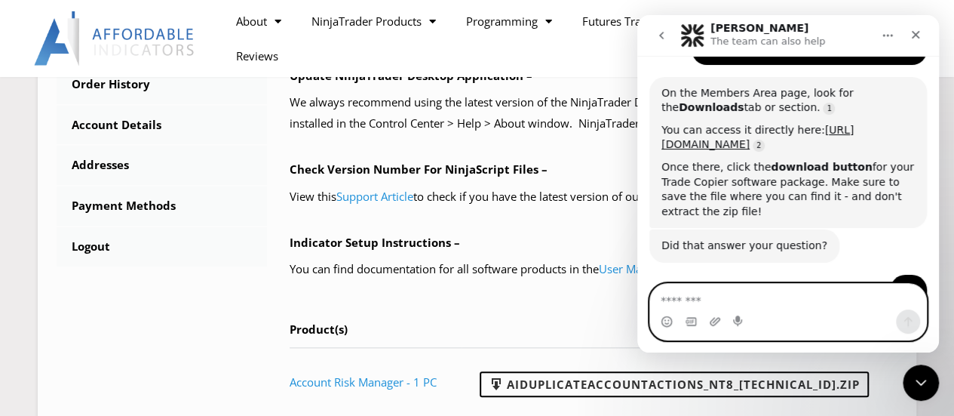
scroll to position [1634, 0]
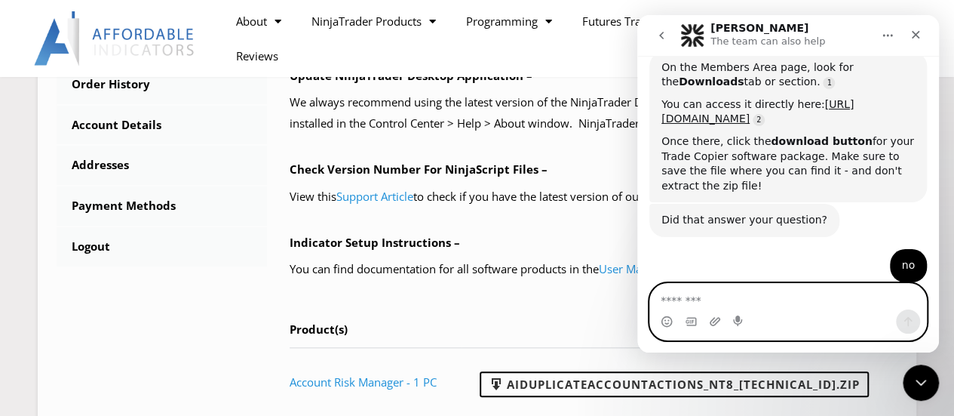
paste textarea "**********"
type textarea "**********"
click at [916, 319] on button "Send a message…" at bounding box center [908, 321] width 24 height 24
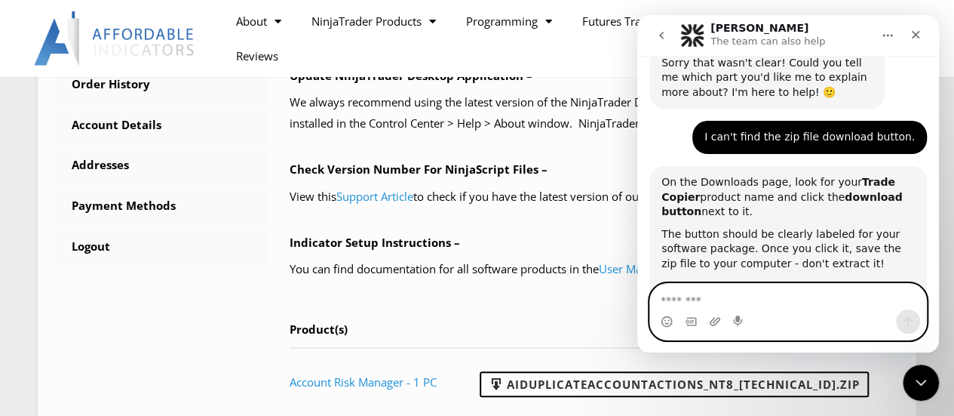
scroll to position [1882, 0]
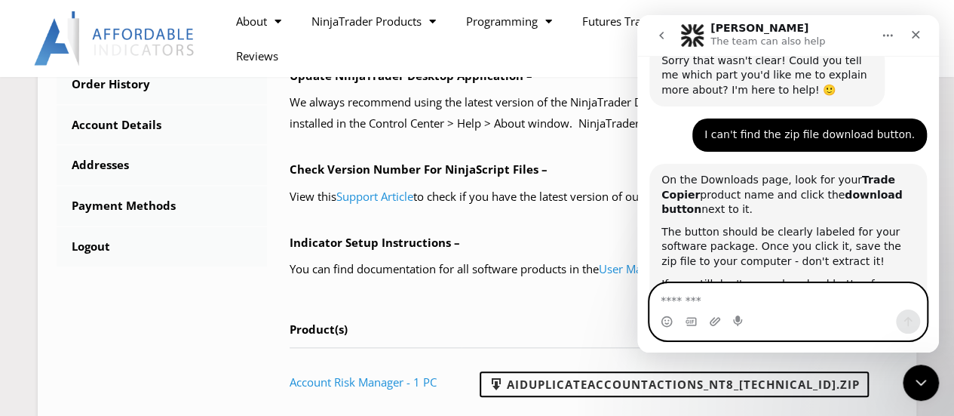
paste textarea "**********"
type textarea "**********"
click at [914, 319] on button "Send a message…" at bounding box center [908, 321] width 24 height 24
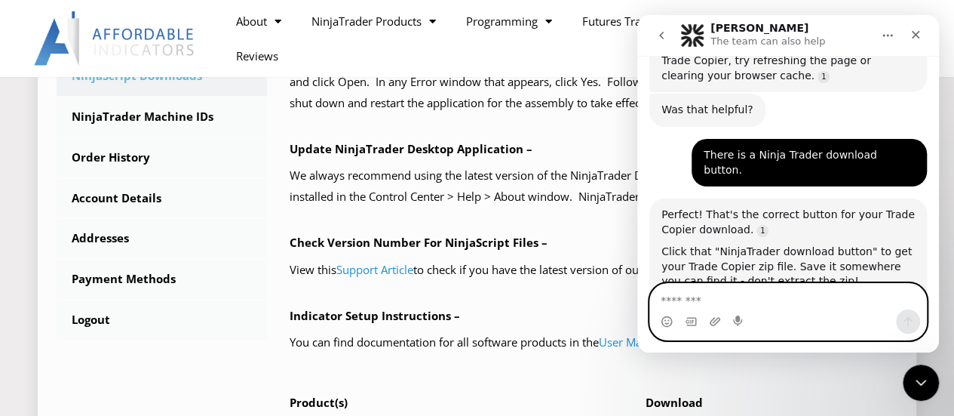
scroll to position [528, 0]
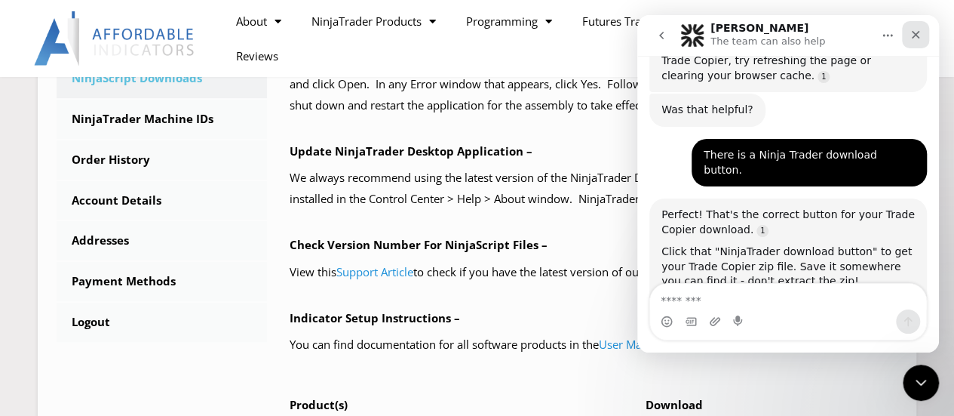
click at [919, 36] on icon "Close" at bounding box center [916, 35] width 12 height 12
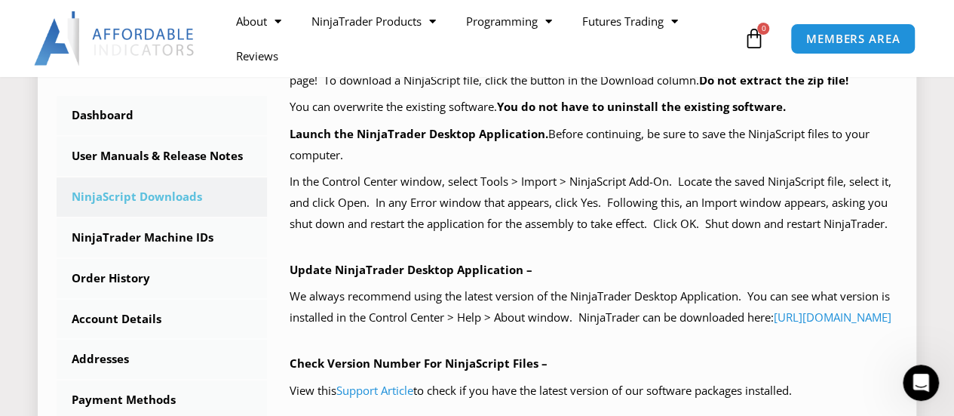
scroll to position [377, 0]
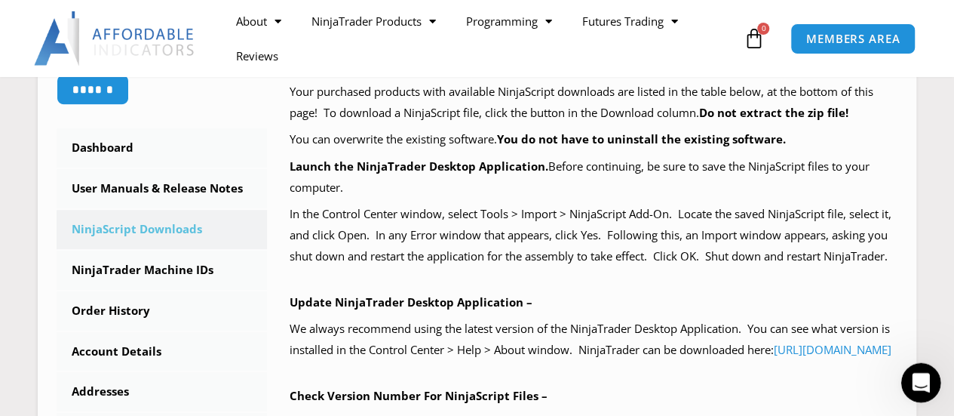
click at [926, 369] on div "Open Intercom Messenger" at bounding box center [919, 380] width 50 height 50
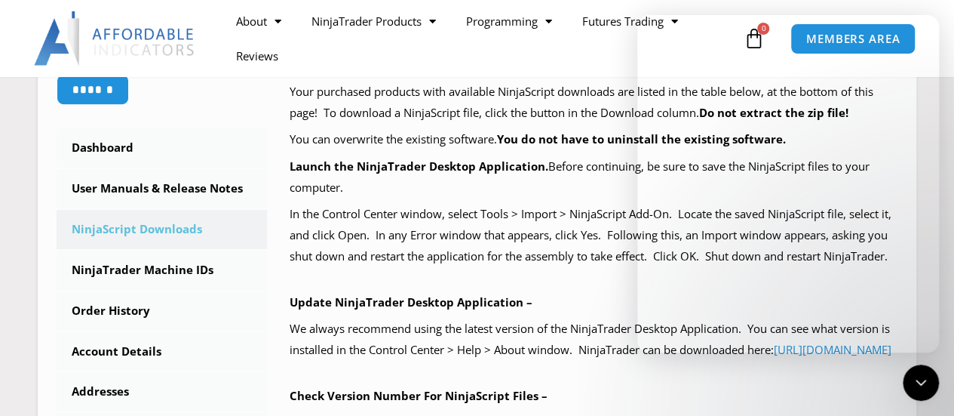
scroll to position [2120, 0]
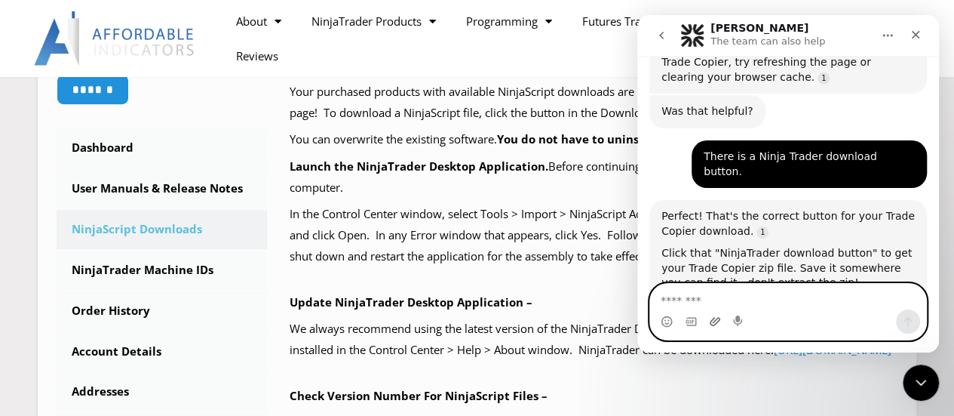
click at [713, 322] on icon "Upload attachment" at bounding box center [715, 321] width 11 height 8
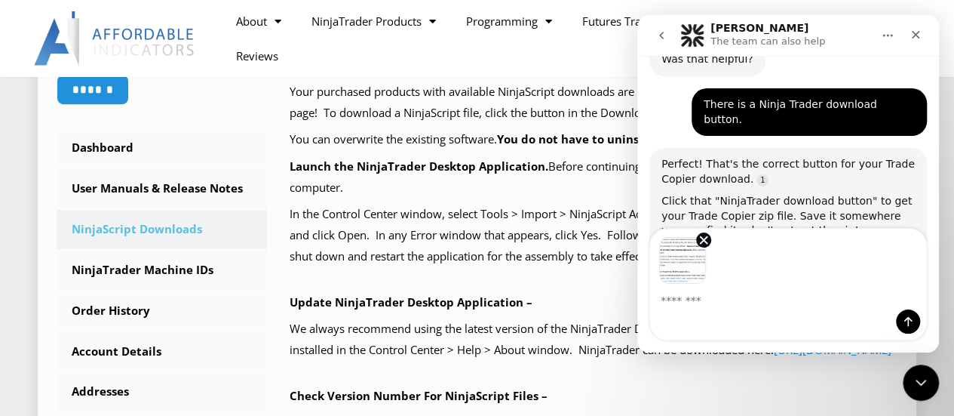
scroll to position [2174, 0]
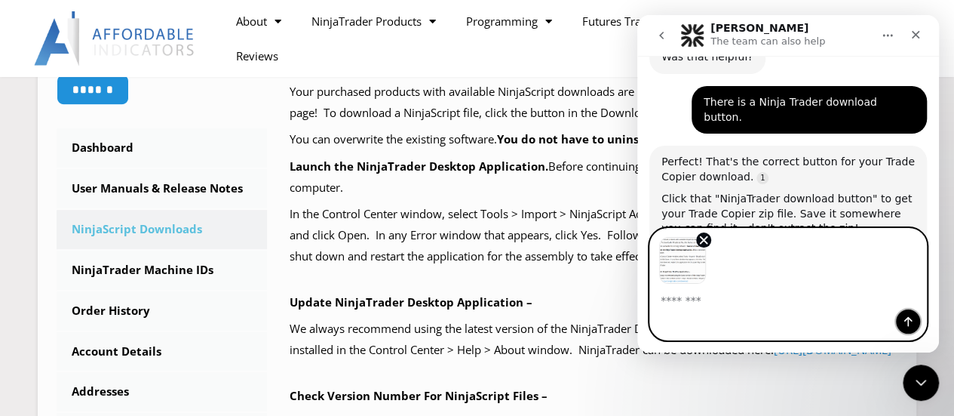
click at [902, 318] on icon "Send a message…" at bounding box center [908, 321] width 12 height 12
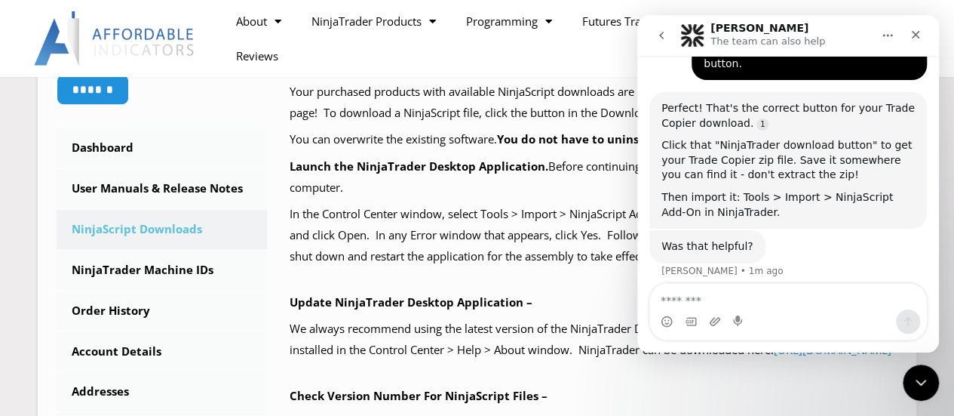
scroll to position [2277, 0]
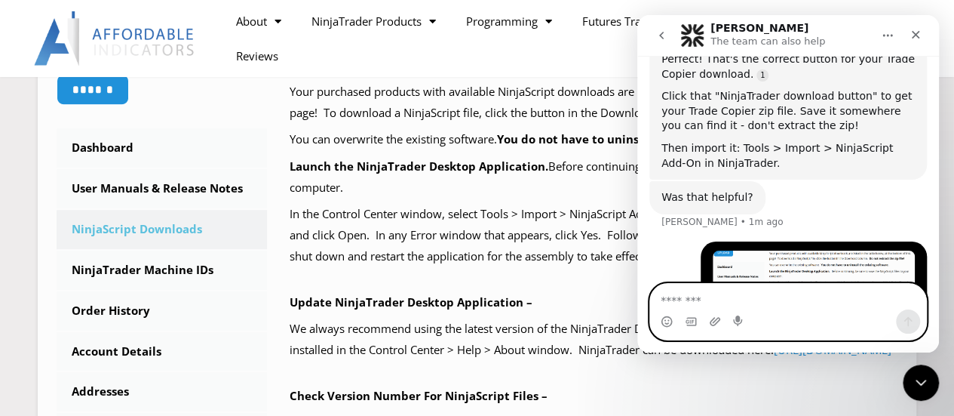
click at [693, 302] on textarea "Message…" at bounding box center [788, 297] width 276 height 26
paste textarea "*****"
type textarea "*****"
click at [909, 327] on icon "Send a message…" at bounding box center [908, 321] width 12 height 12
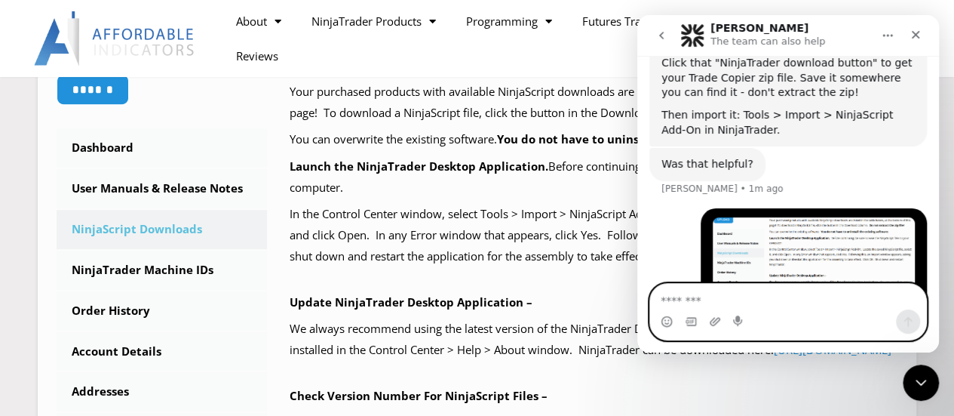
scroll to position [2311, 0]
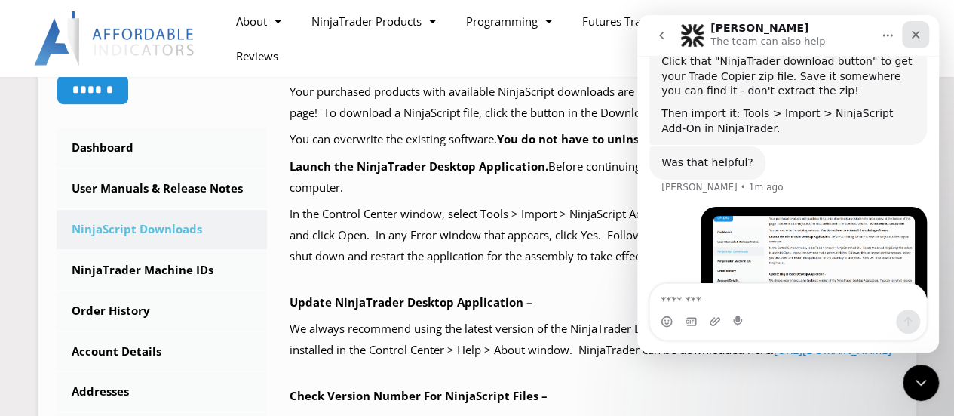
click at [920, 32] on icon "Close" at bounding box center [916, 35] width 12 height 12
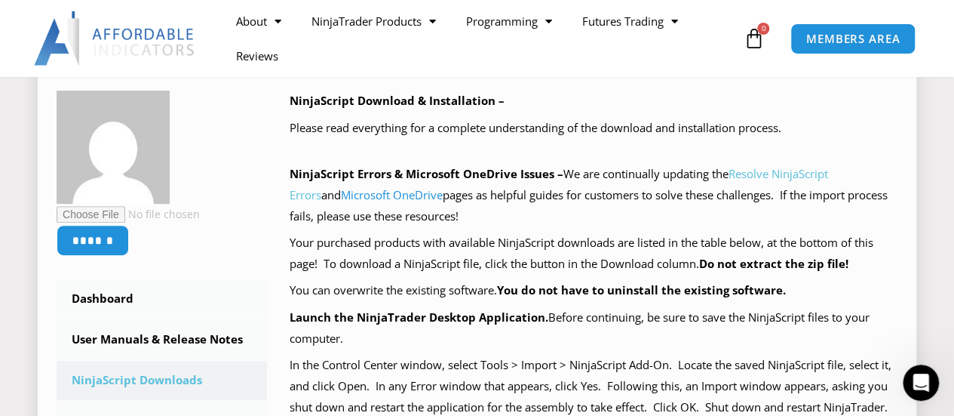
scroll to position [2430, 0]
click at [911, 374] on icon "Open Intercom Messenger" at bounding box center [919, 380] width 25 height 25
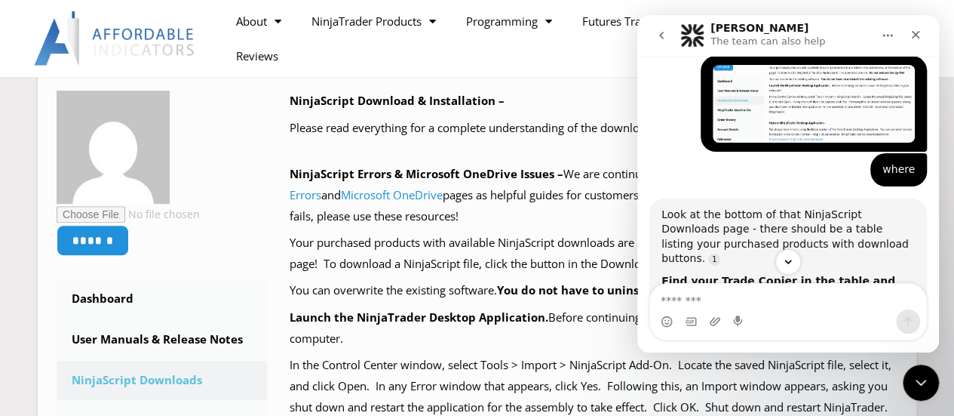
scroll to position [2460, 0]
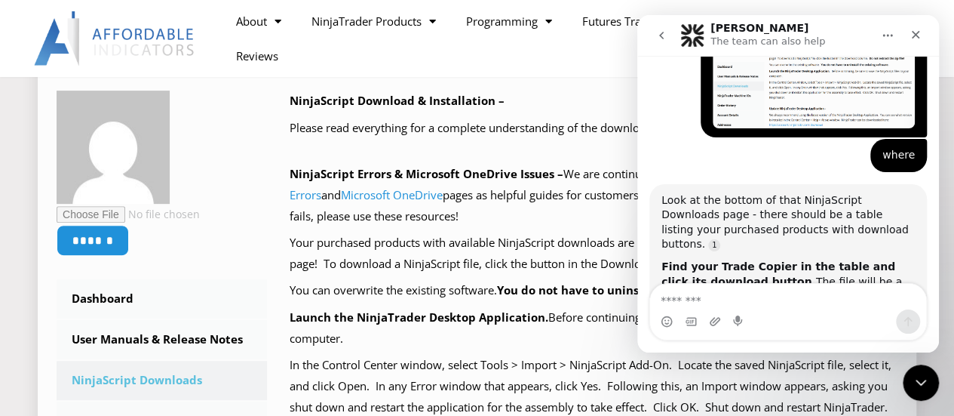
click at [130, 378] on link "NinjaScript Downloads" at bounding box center [162, 380] width 210 height 39
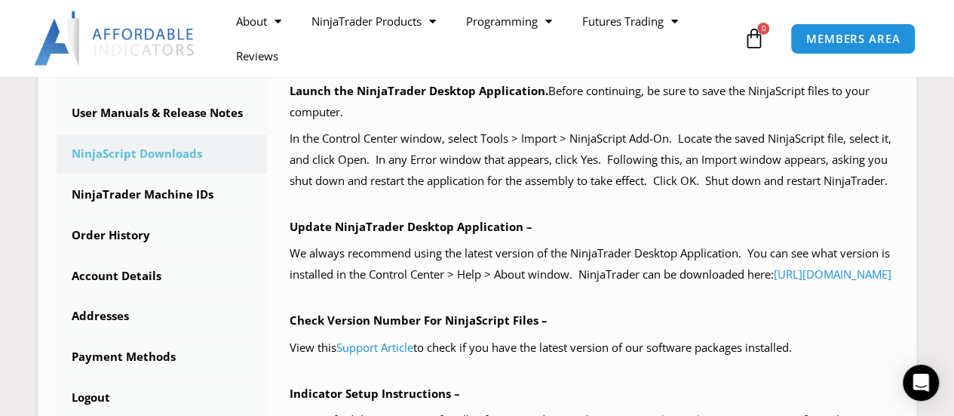
scroll to position [377, 0]
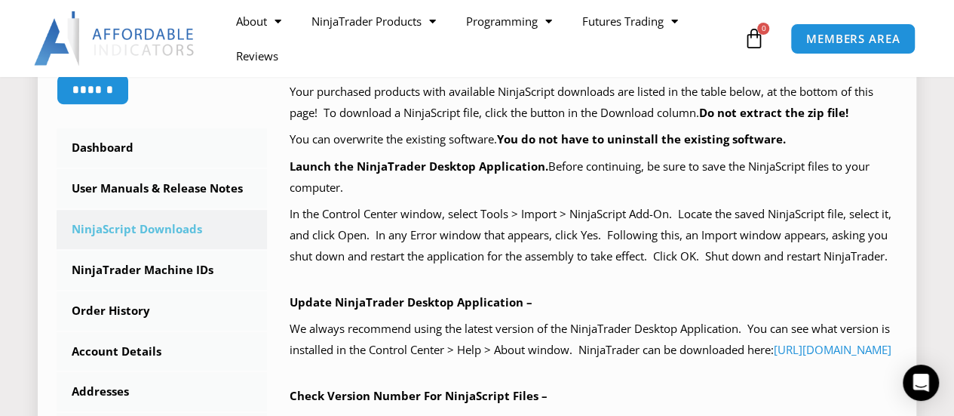
click at [133, 226] on link "NinjaScript Downloads" at bounding box center [162, 229] width 210 height 39
click at [160, 230] on link "NinjaScript Downloads" at bounding box center [162, 229] width 210 height 39
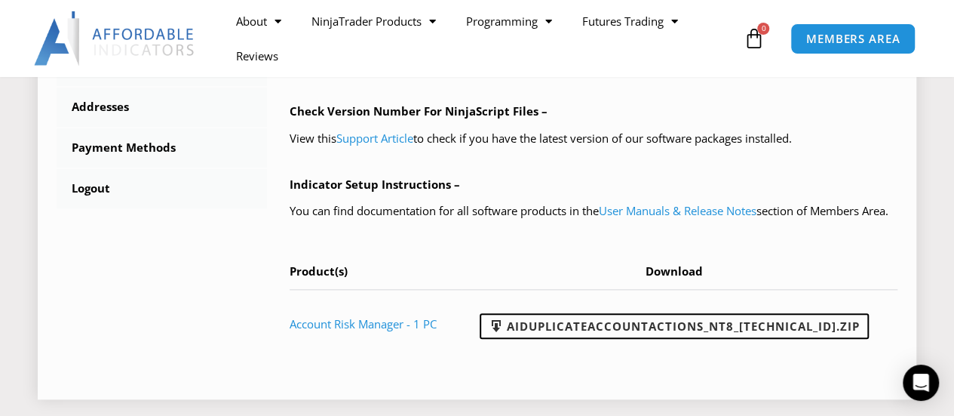
scroll to position [679, 0]
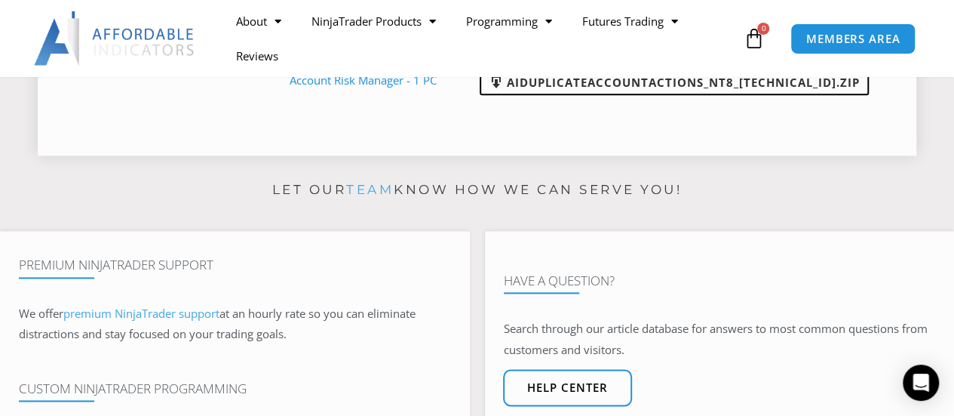
scroll to position [754, 0]
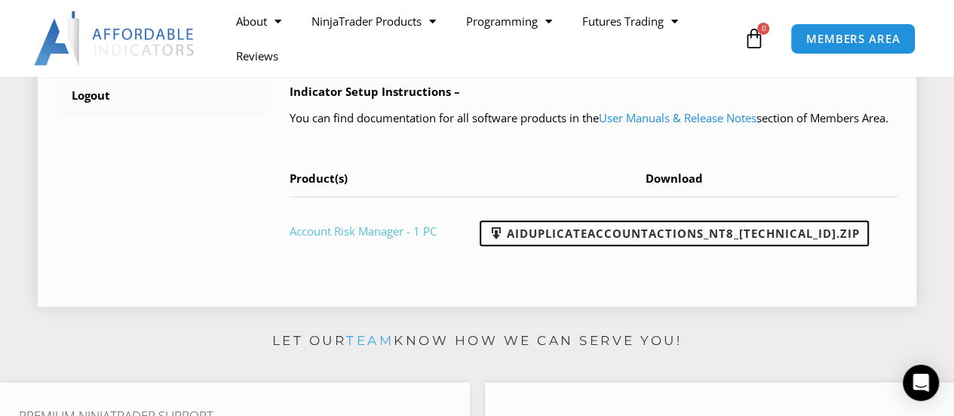
click at [347, 238] on link "Account Risk Manager - 1 PC" at bounding box center [363, 230] width 147 height 15
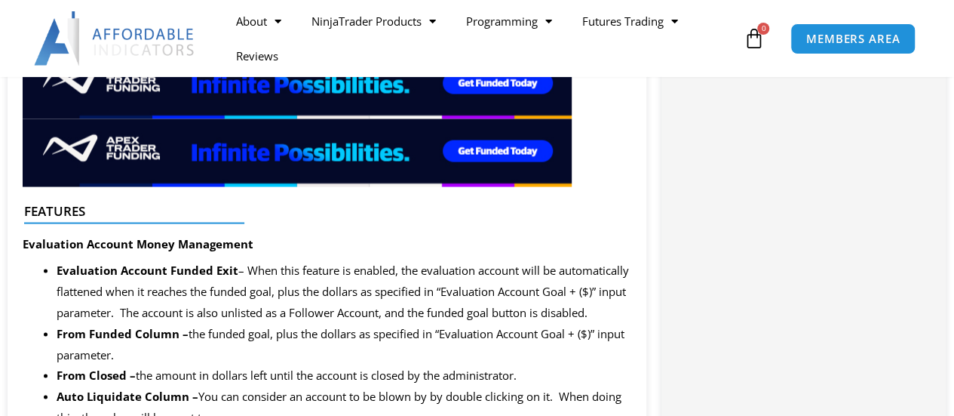
scroll to position [1353, 0]
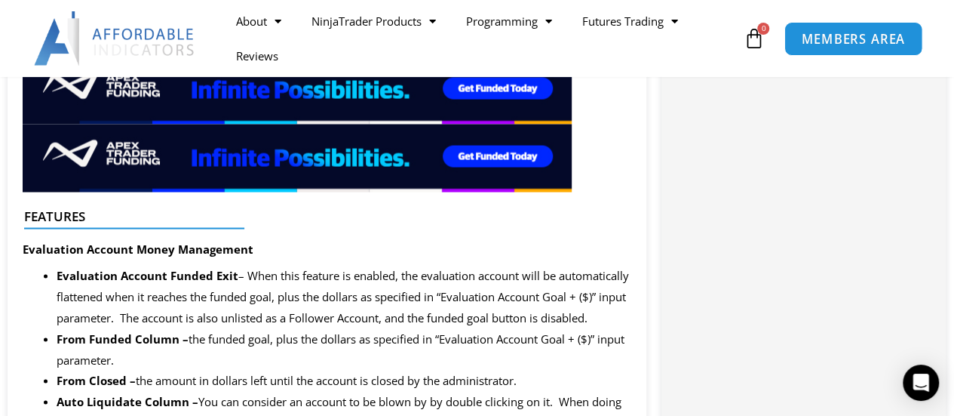
click at [849, 38] on span "MEMBERS AREA" at bounding box center [852, 38] width 103 height 13
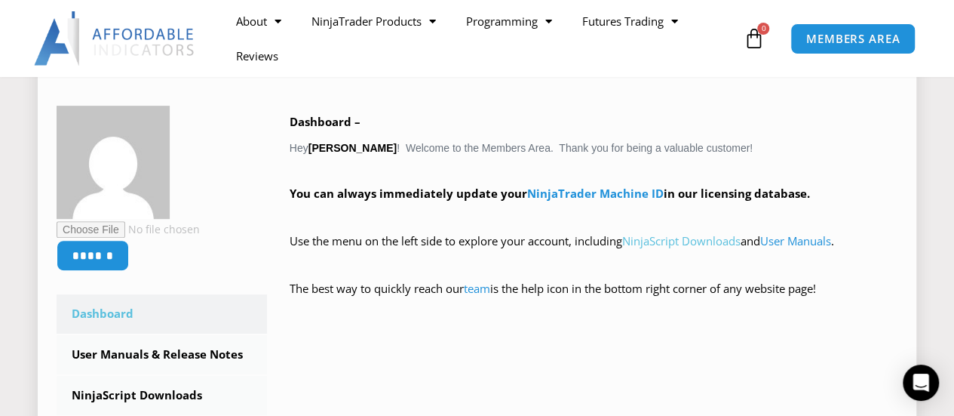
click at [693, 238] on link "NinjaScript Downloads" at bounding box center [681, 240] width 118 height 15
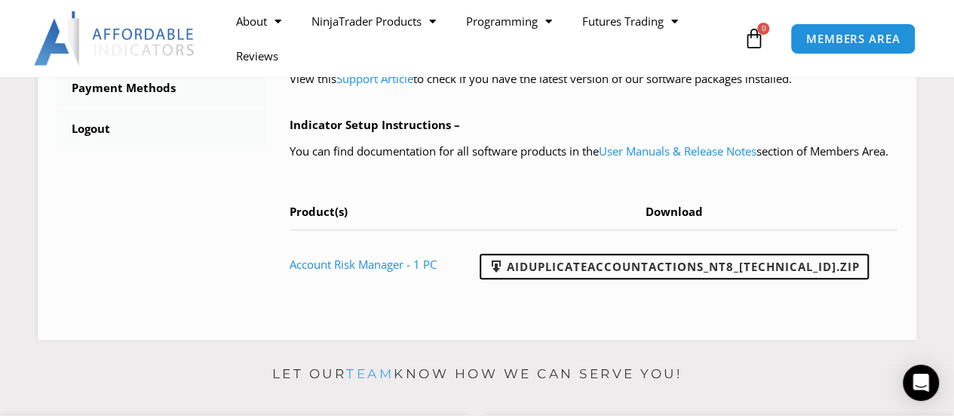
scroll to position [754, 0]
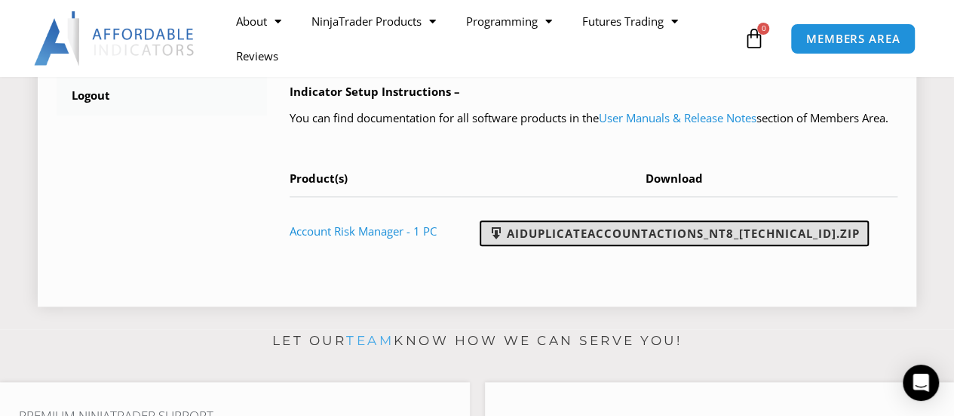
click at [650, 246] on link "AIDuplicateAccountActions_NT8_[TECHNICAL_ID].zip" at bounding box center [674, 233] width 389 height 26
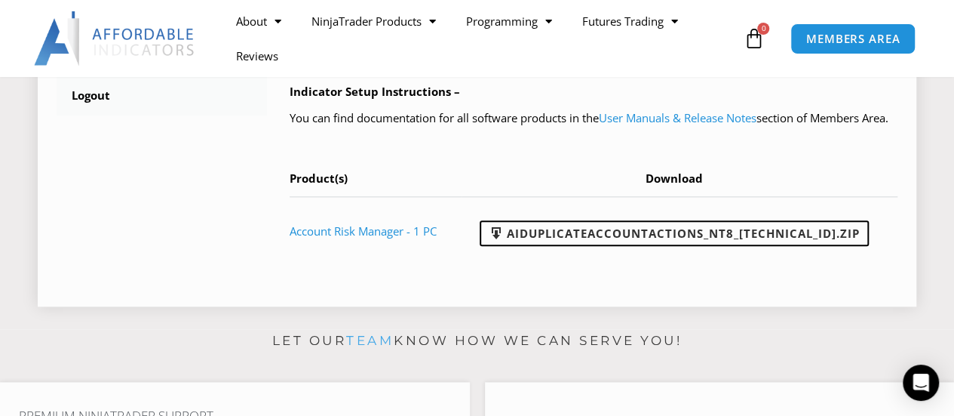
drag, startPoint x: 919, startPoint y: 381, endPoint x: 874, endPoint y: 360, distance: 49.3
click at [919, 381] on icon "Open Intercom Messenger" at bounding box center [922, 382] width 16 height 18
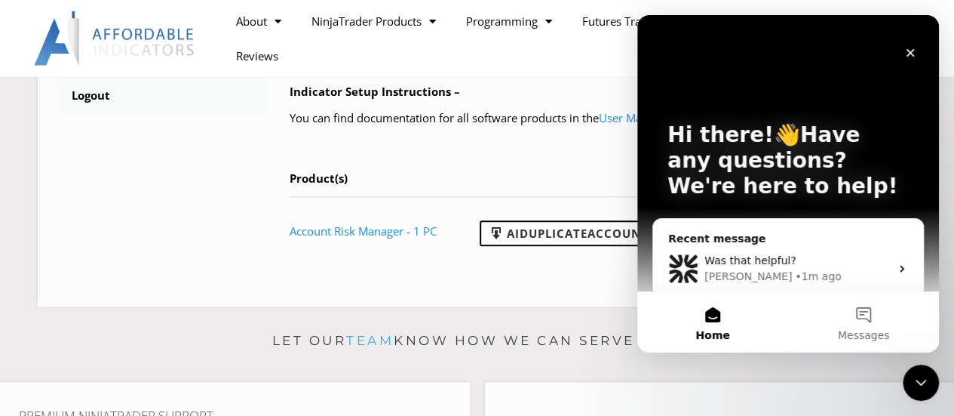
scroll to position [0, 0]
click at [866, 319] on button "Messages" at bounding box center [863, 322] width 151 height 60
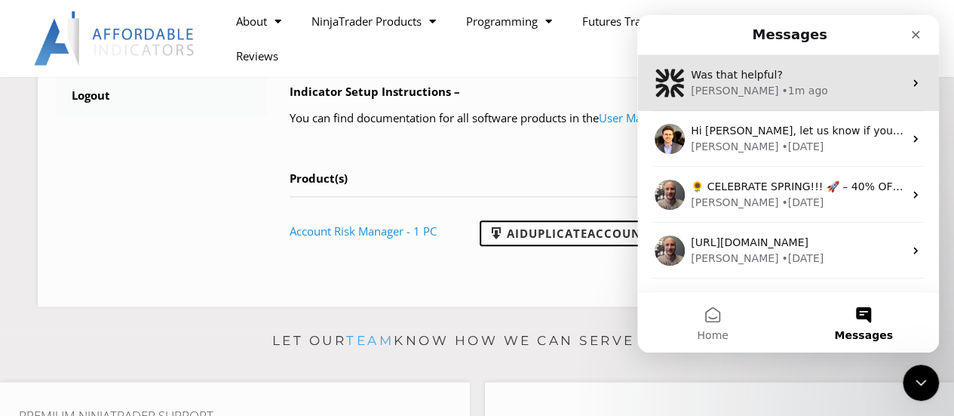
click at [793, 72] on div "Was that helpful?" at bounding box center [797, 75] width 213 height 16
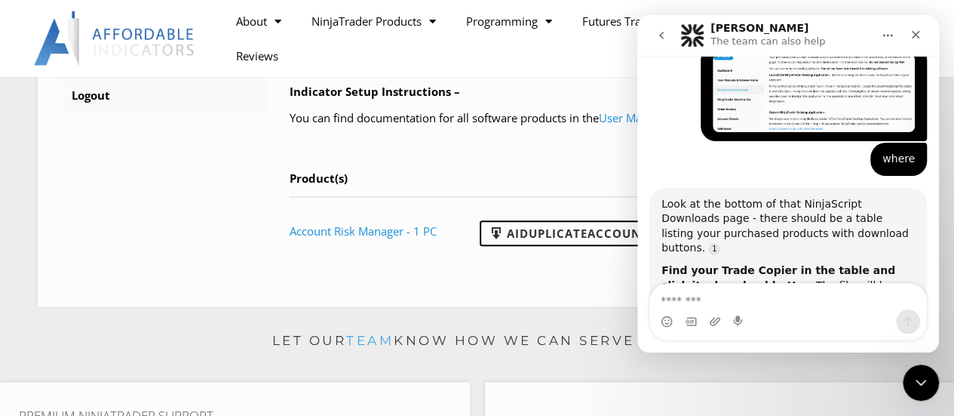
scroll to position [2460, 0]
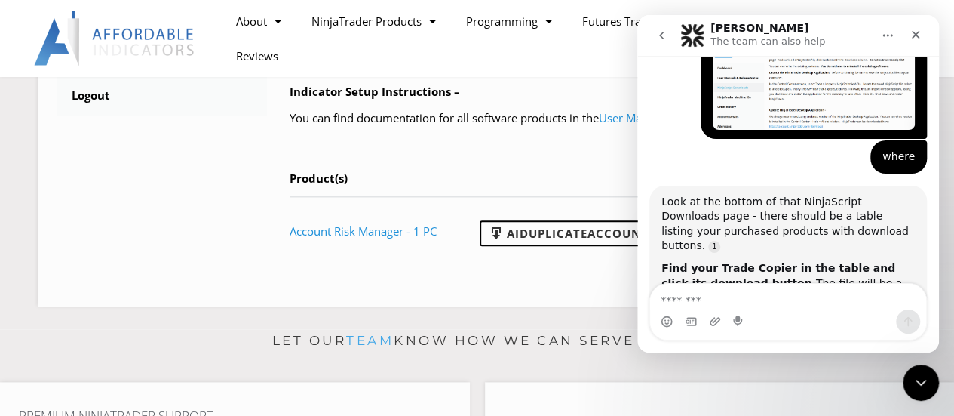
click at [710, 303] on textarea "Message…" at bounding box center [788, 297] width 276 height 26
type textarea "**********"
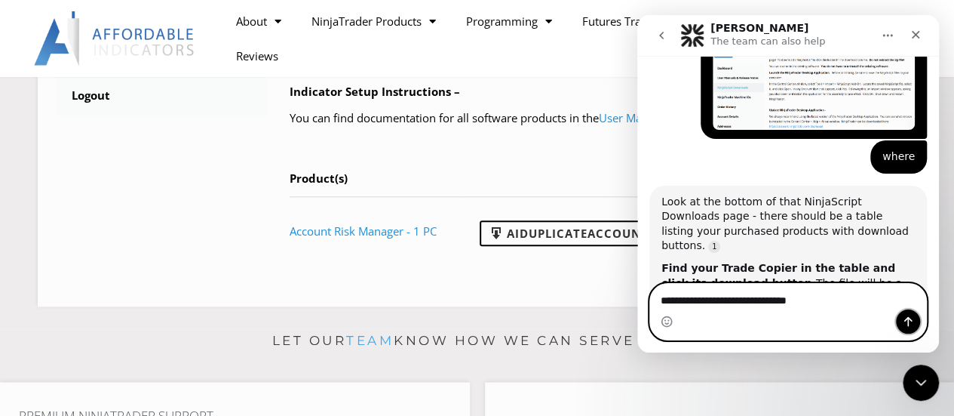
click at [906, 321] on icon "Send a message…" at bounding box center [908, 322] width 8 height 10
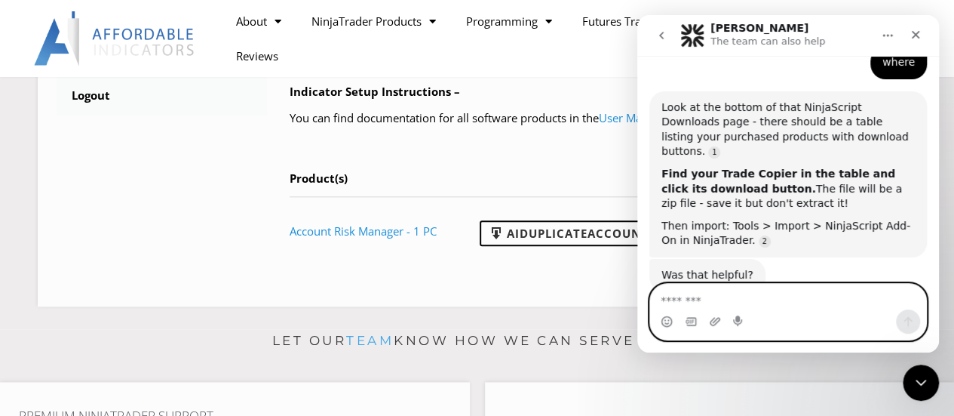
scroll to position [2594, 0]
